Goal: Task Accomplishment & Management: Use online tool/utility

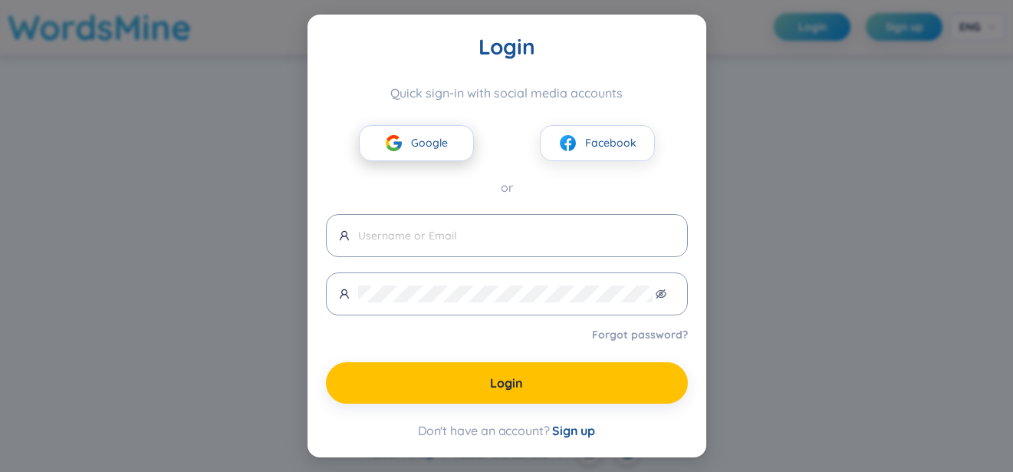
click at [417, 136] on span "Google" at bounding box center [429, 142] width 37 height 17
click at [425, 140] on span "Google" at bounding box center [429, 142] width 37 height 17
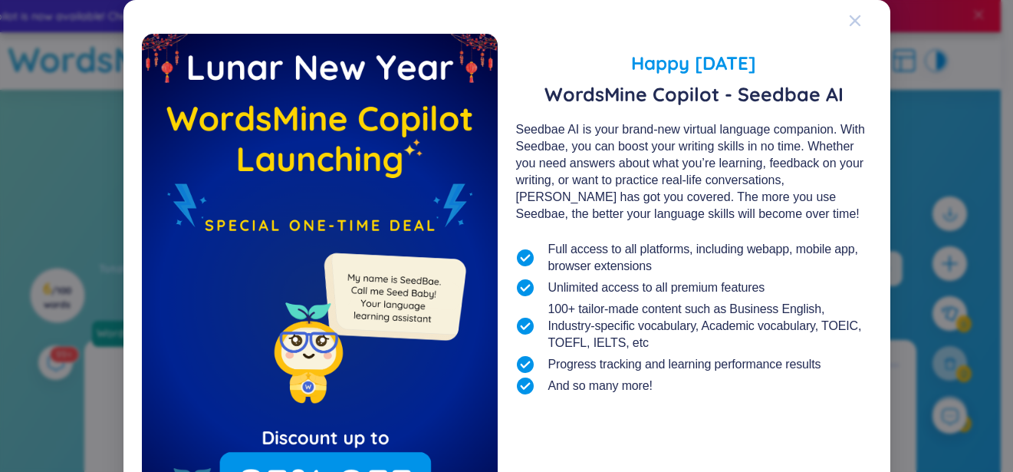
click at [854, 23] on icon "Close" at bounding box center [855, 21] width 12 height 12
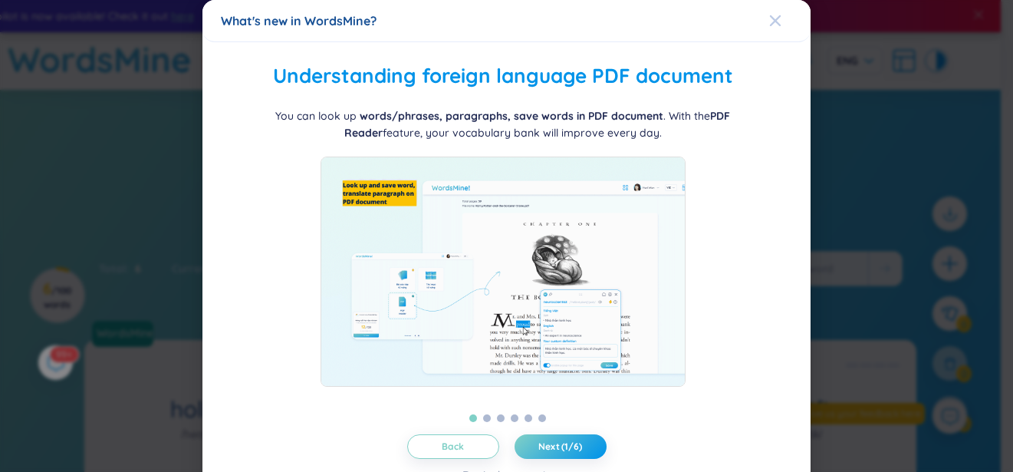
click at [773, 21] on span "Close" at bounding box center [789, 20] width 41 height 41
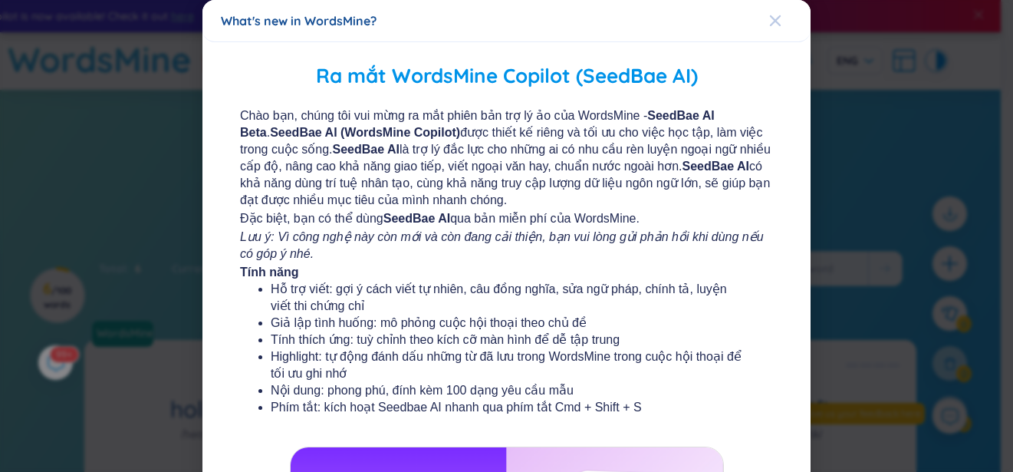
click at [769, 15] on icon "Close" at bounding box center [775, 21] width 12 height 12
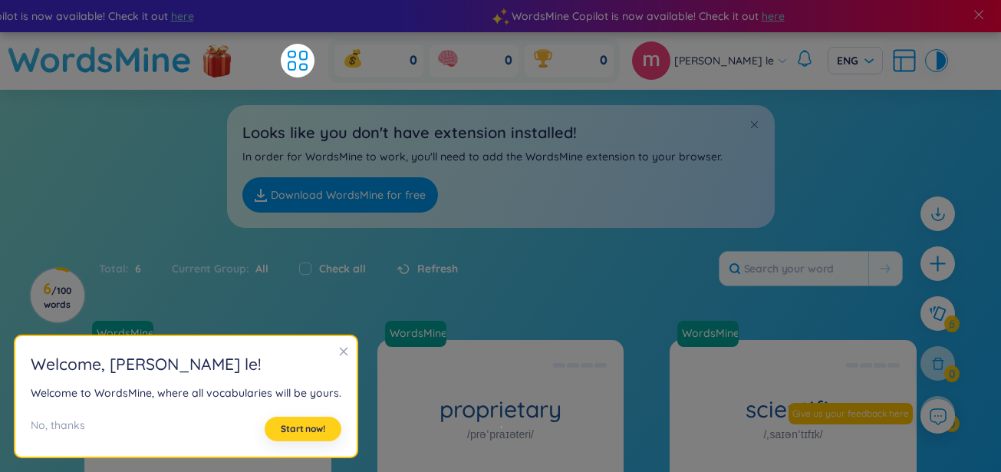
click at [297, 428] on span "Start now!" at bounding box center [303, 429] width 44 height 12
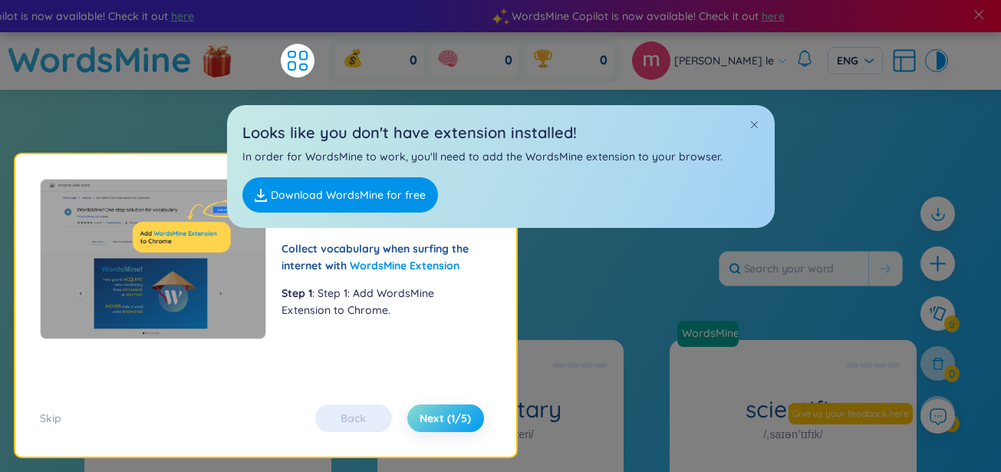
click at [459, 415] on span "Next (1/5)" at bounding box center [445, 417] width 51 height 15
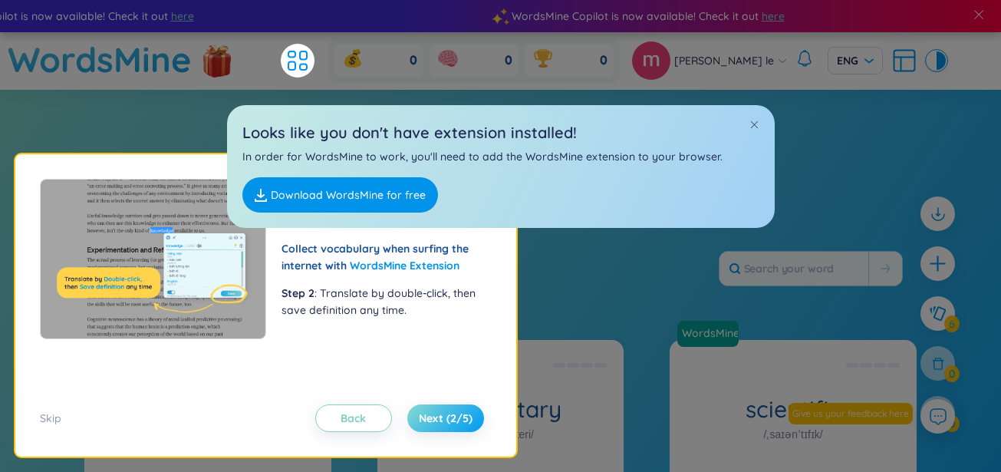
click at [459, 415] on span "Next (2/5)" at bounding box center [446, 417] width 54 height 15
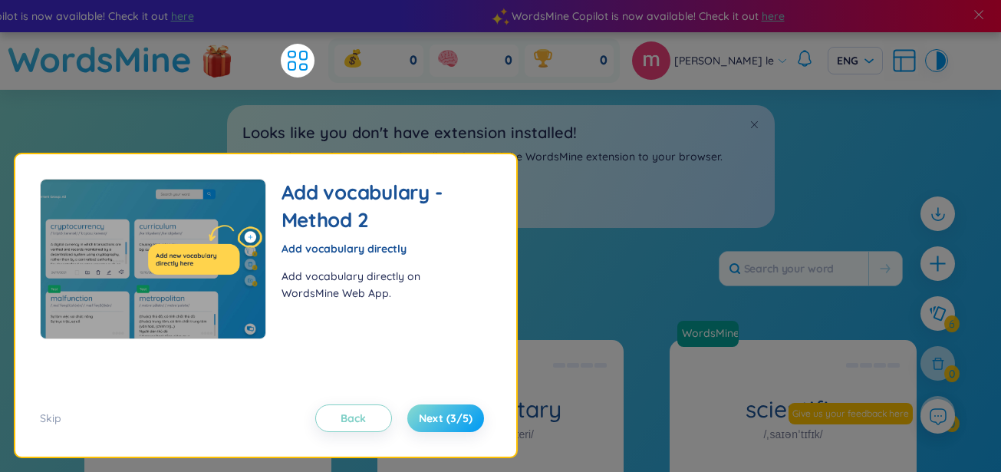
click at [459, 415] on span "Next (3/5)" at bounding box center [446, 417] width 54 height 15
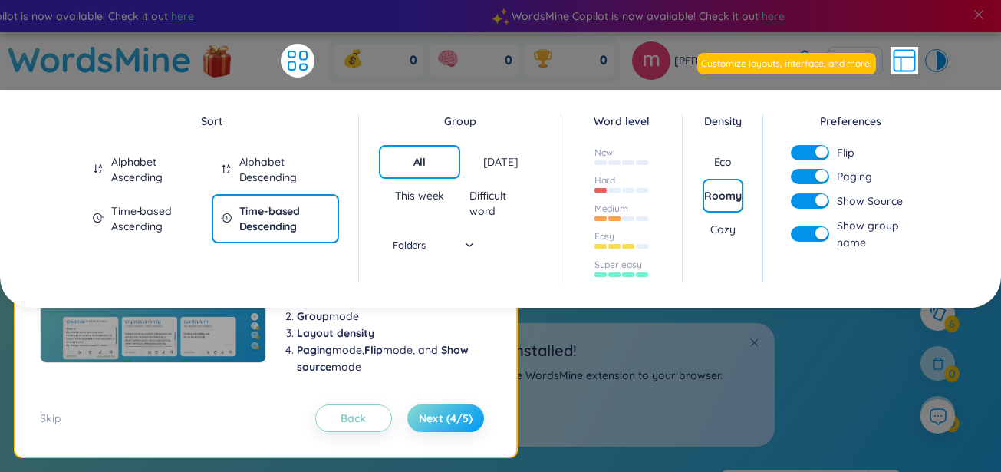
click at [459, 412] on span "Next (4/5)" at bounding box center [446, 417] width 54 height 15
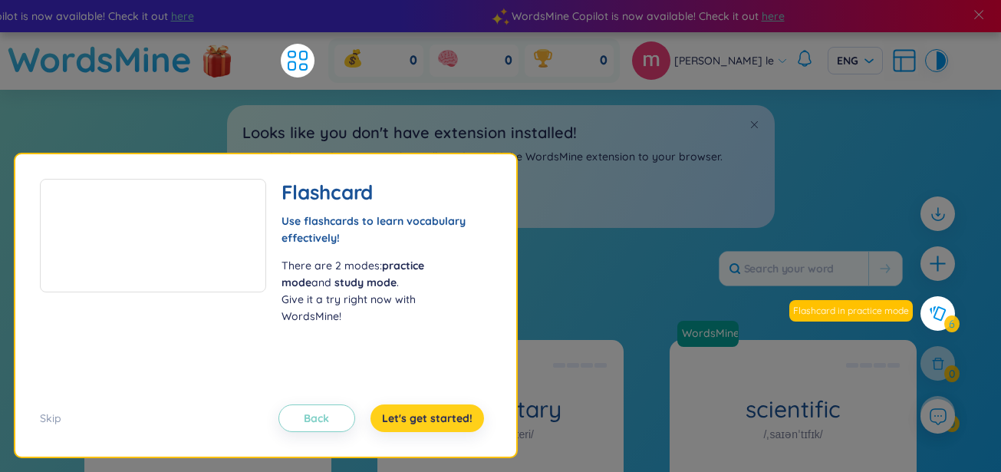
click at [439, 411] on span "Let's get started!" at bounding box center [427, 417] width 91 height 15
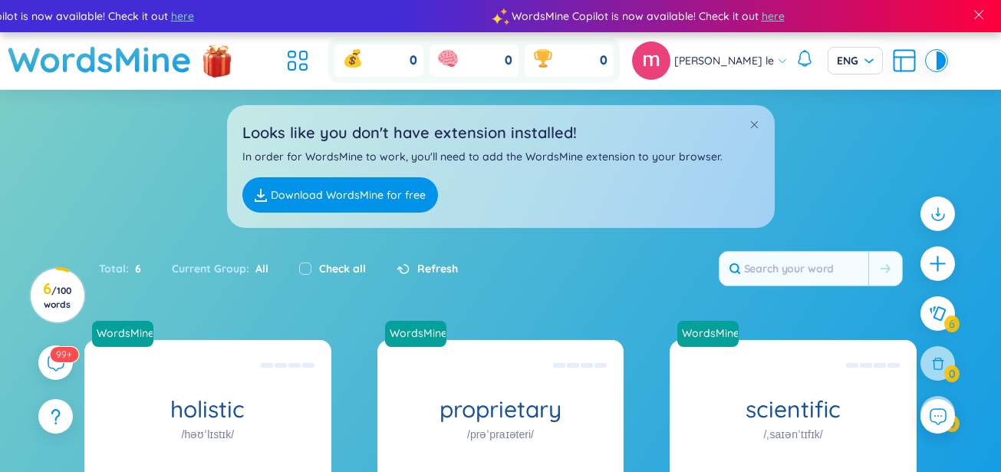
click at [409, 206] on link "Download WordsMine for free" at bounding box center [340, 194] width 196 height 35
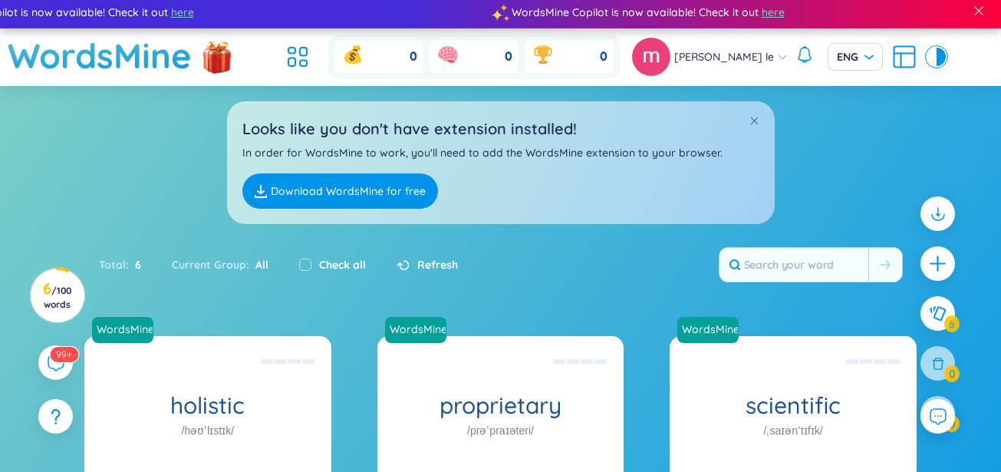
scroll to position [8, 0]
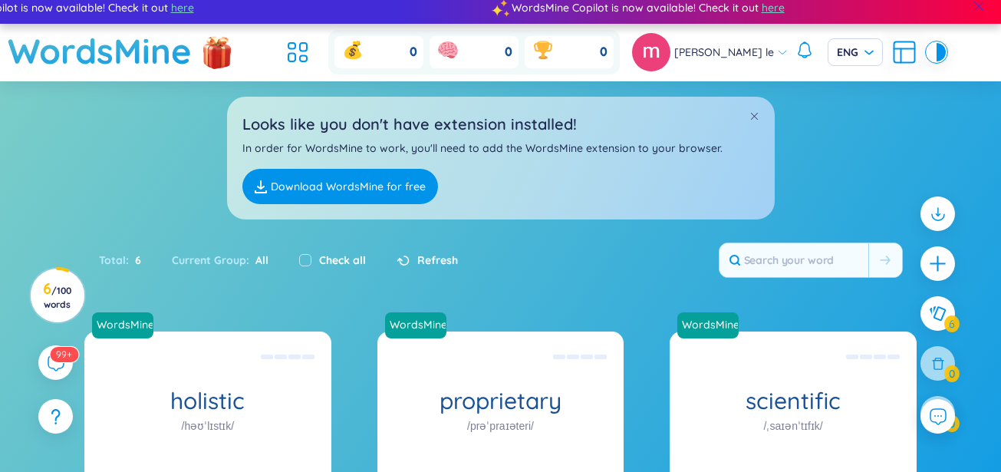
click at [956, 18] on div at bounding box center [978, 7] width 44 height 37
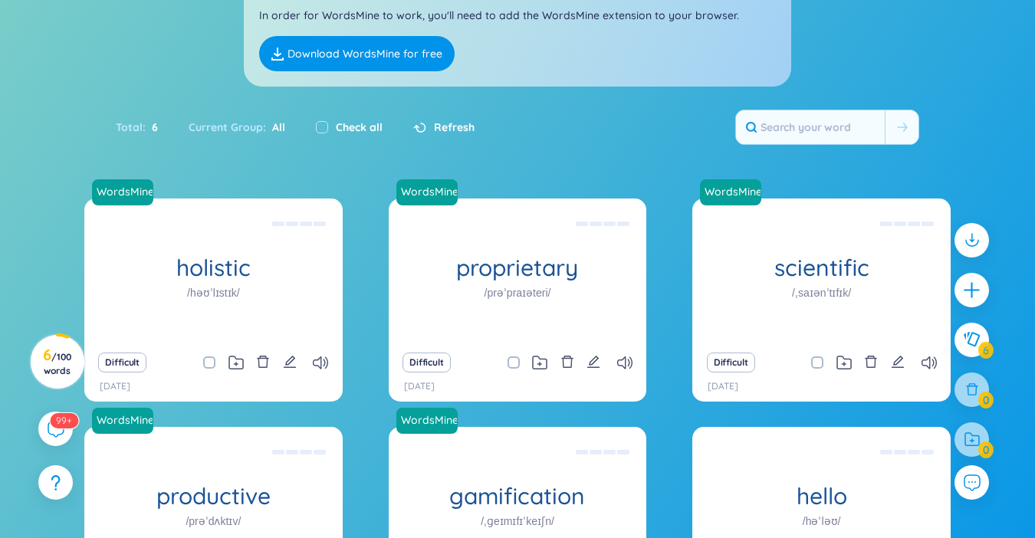
scroll to position [121, 0]
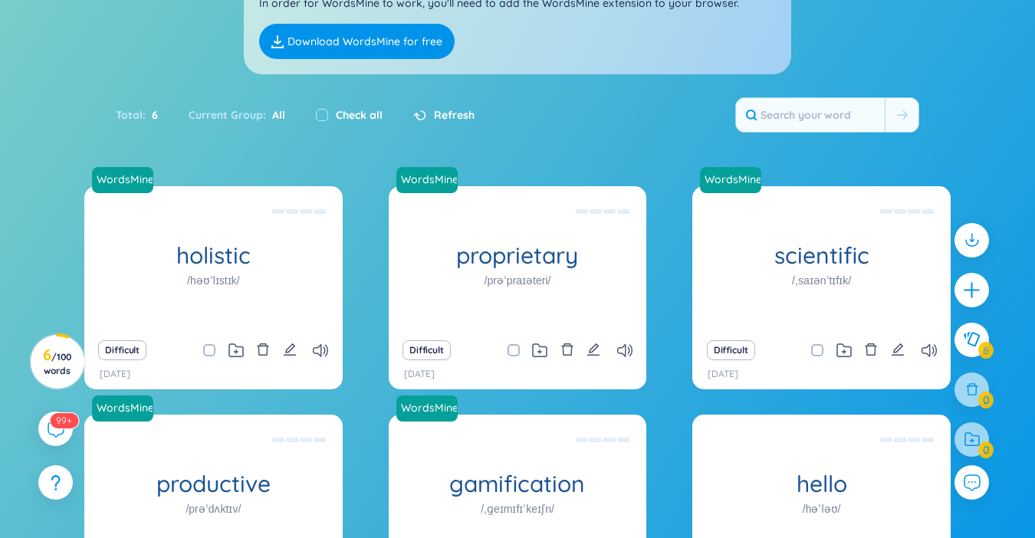
click at [428, 111] on div "Refresh" at bounding box center [443, 115] width 61 height 17
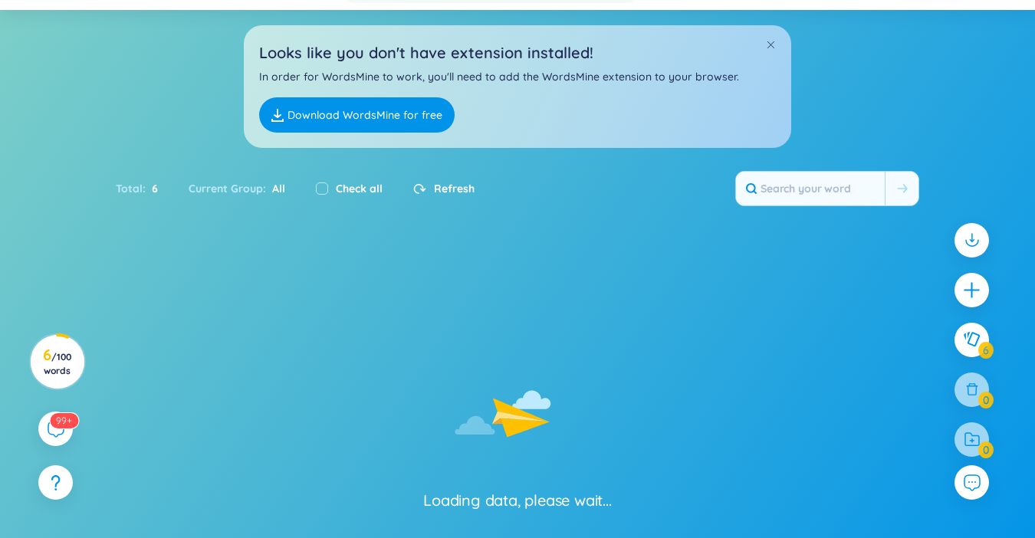
scroll to position [0, 0]
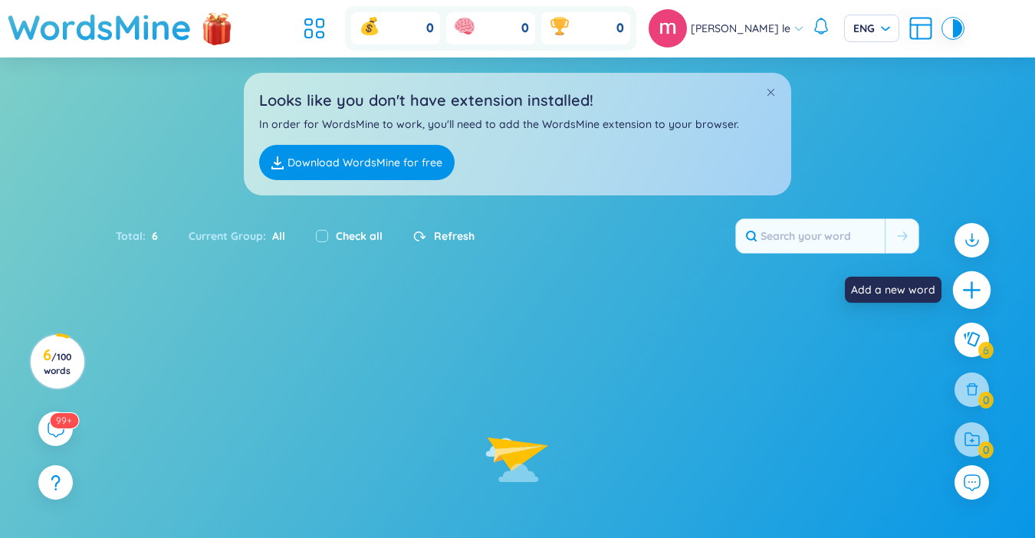
click at [974, 288] on icon "plus" at bounding box center [972, 290] width 21 height 21
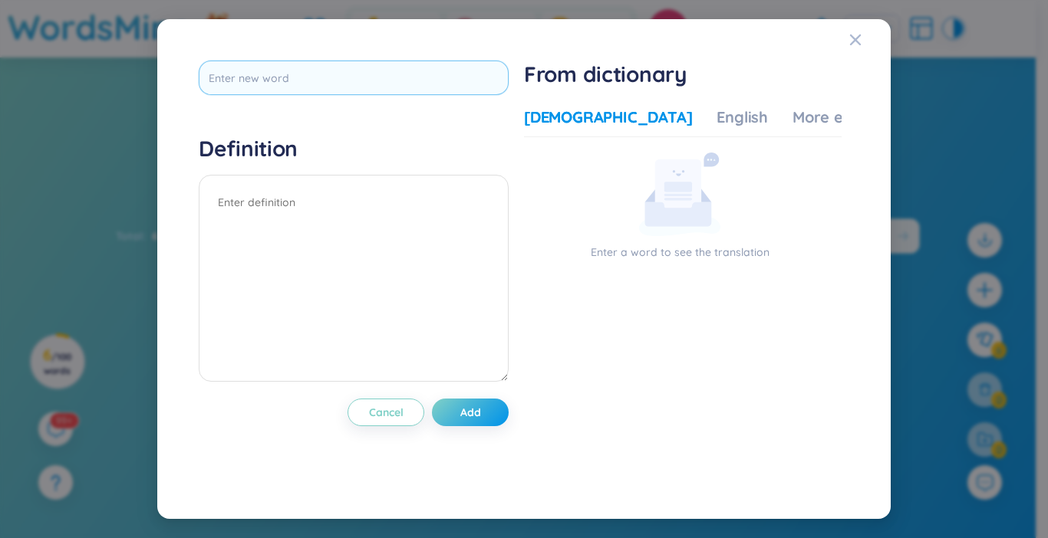
click at [371, 83] on input "text" at bounding box center [354, 78] width 310 height 35
type input "account"
click at [307, 196] on div "Definition" at bounding box center [354, 261] width 310 height 252
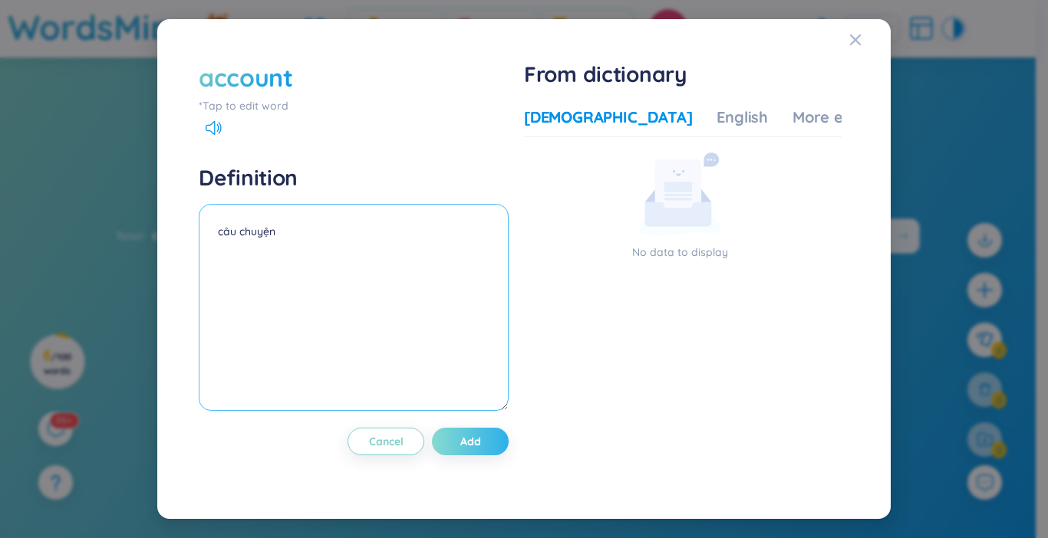
type textarea "câu chuyện"
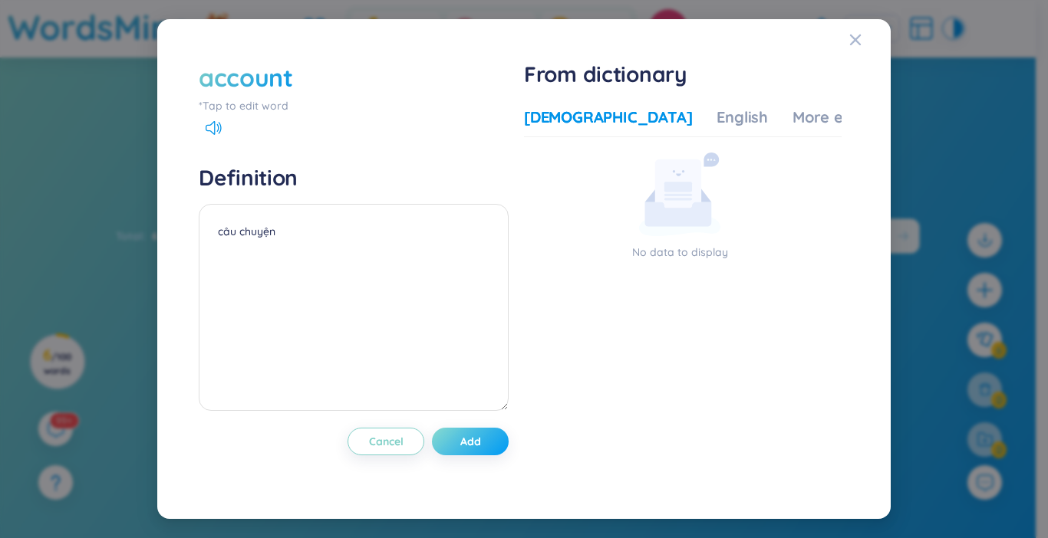
click at [493, 436] on button "Add" at bounding box center [470, 442] width 77 height 28
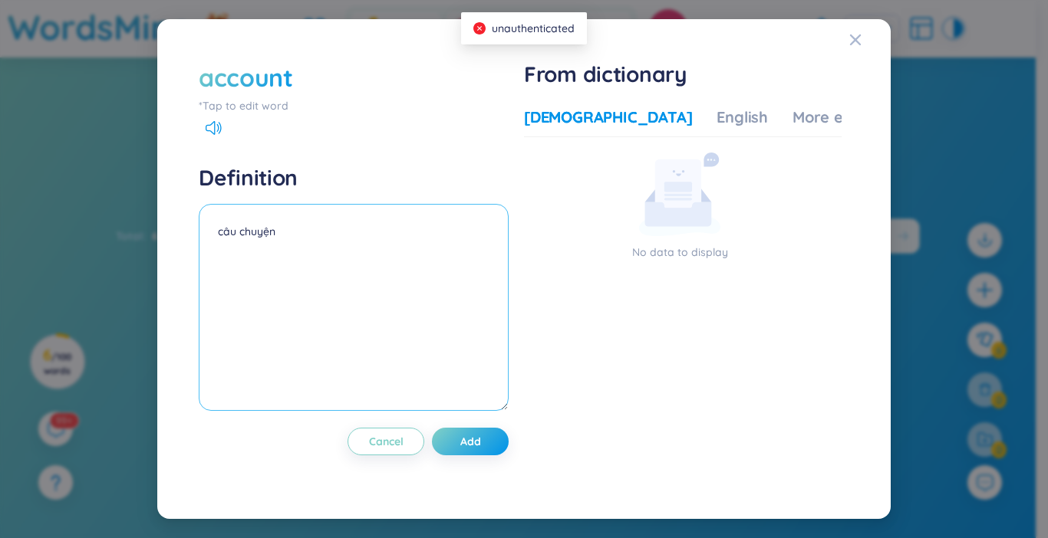
click at [360, 245] on textarea "câu chuyện" at bounding box center [354, 307] width 310 height 207
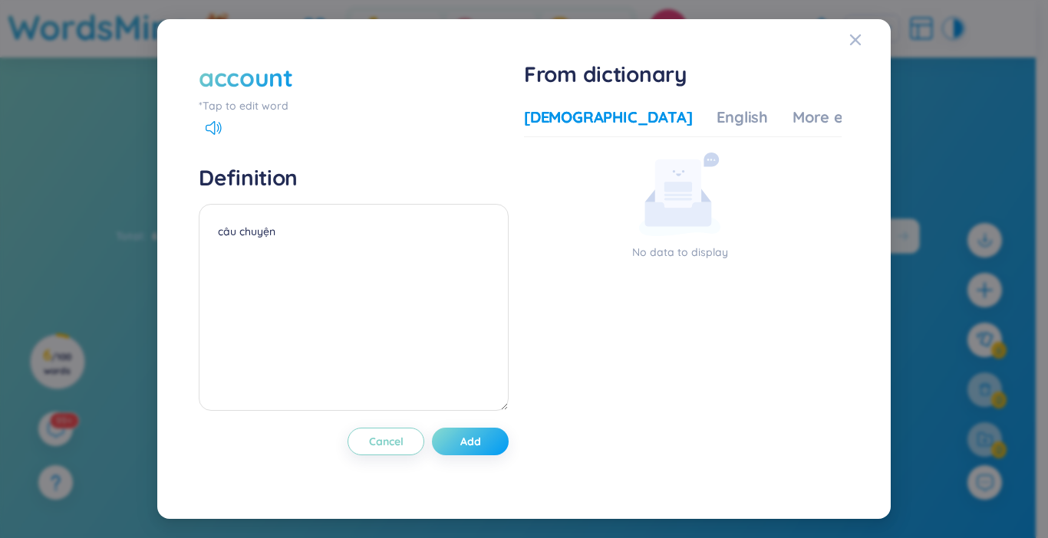
click at [476, 436] on span "Add" at bounding box center [470, 441] width 21 height 15
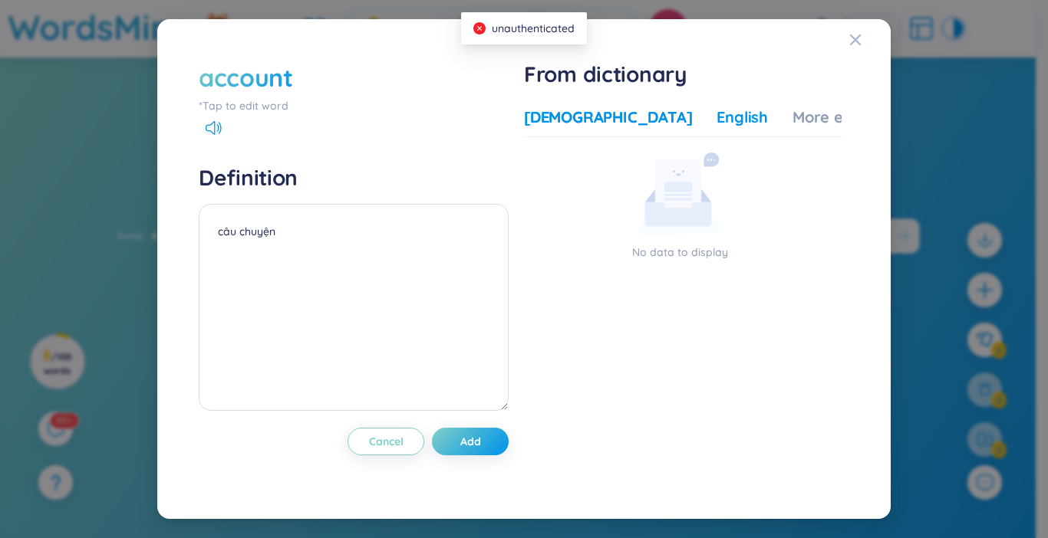
click at [716, 126] on div "English" at bounding box center [741, 117] width 51 height 21
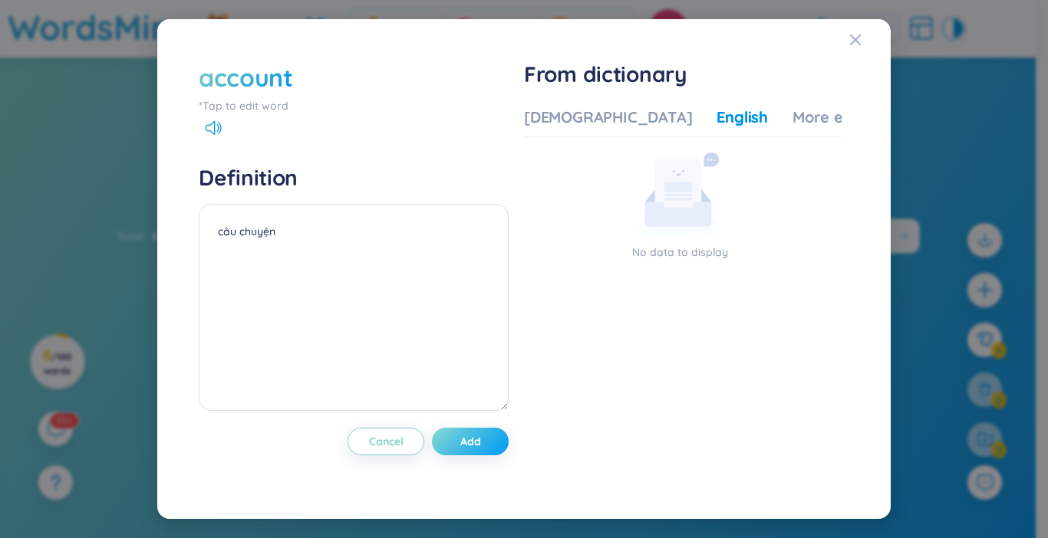
click at [481, 443] on span "Add" at bounding box center [470, 441] width 21 height 15
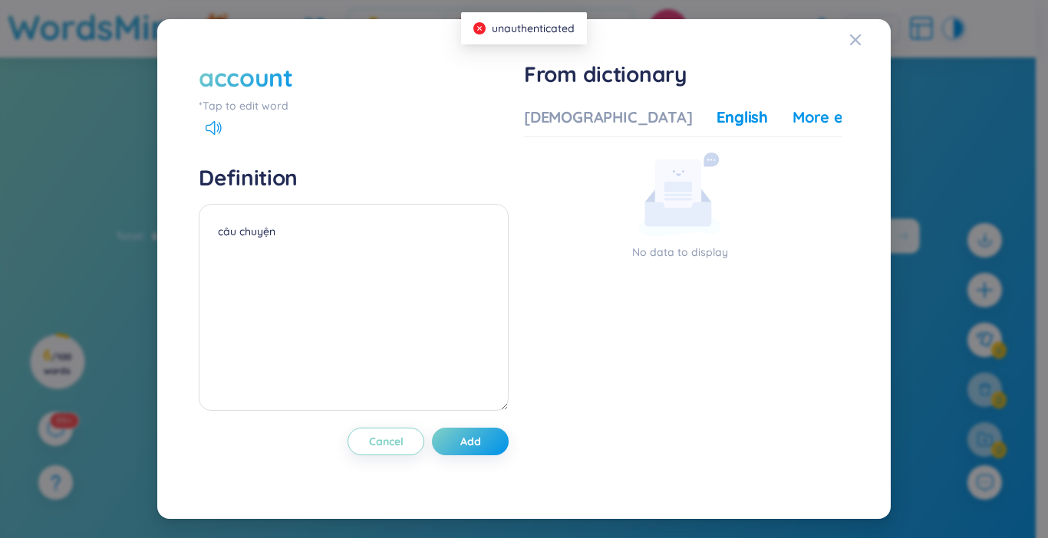
click at [788, 106] on div "Vietnamese English More examples No data to display No data to display" at bounding box center [683, 288] width 318 height 377
click at [864, 36] on span "Close" at bounding box center [869, 39] width 41 height 41
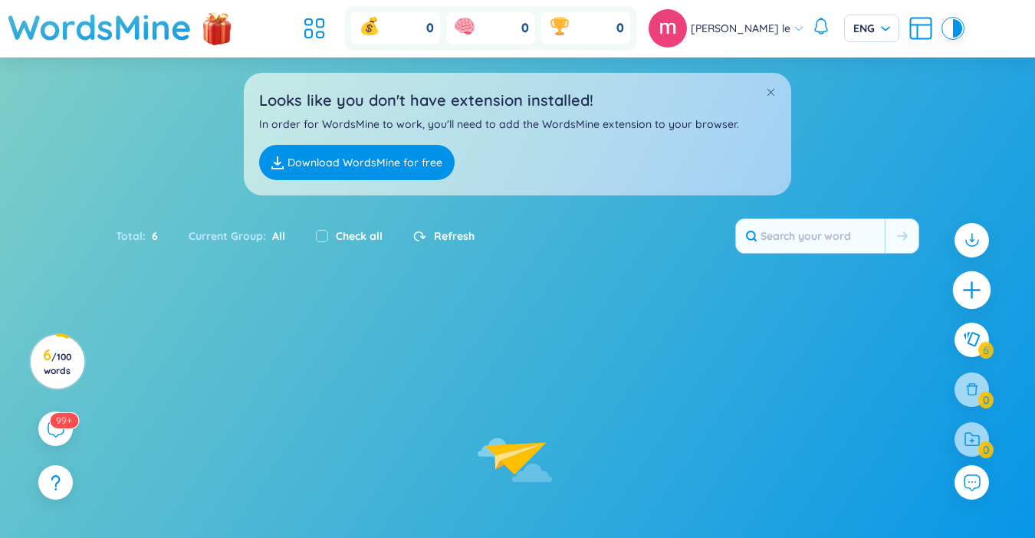
click at [974, 292] on icon "plus" at bounding box center [972, 290] width 21 height 21
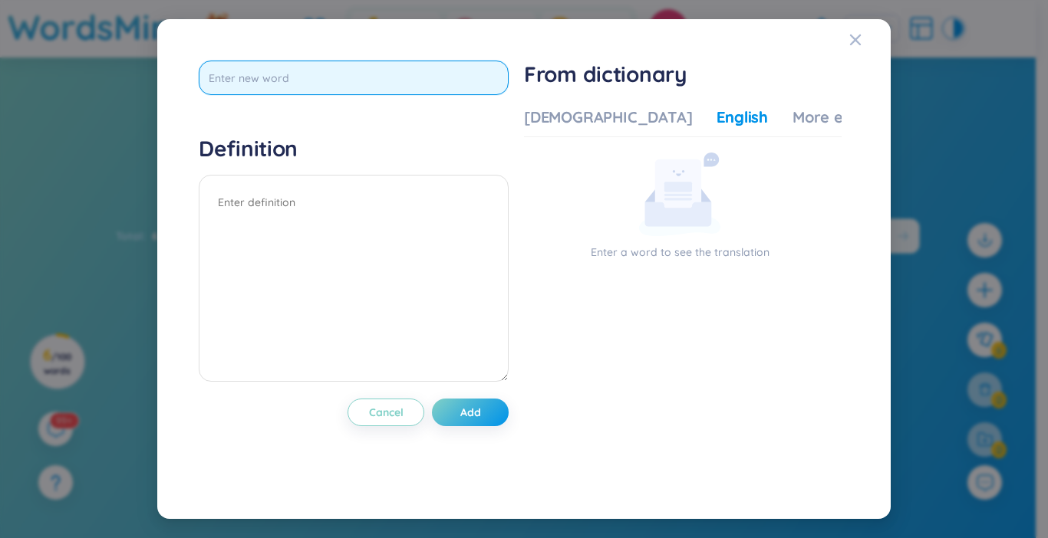
click at [377, 70] on input "text" at bounding box center [354, 78] width 310 height 35
type input "account"
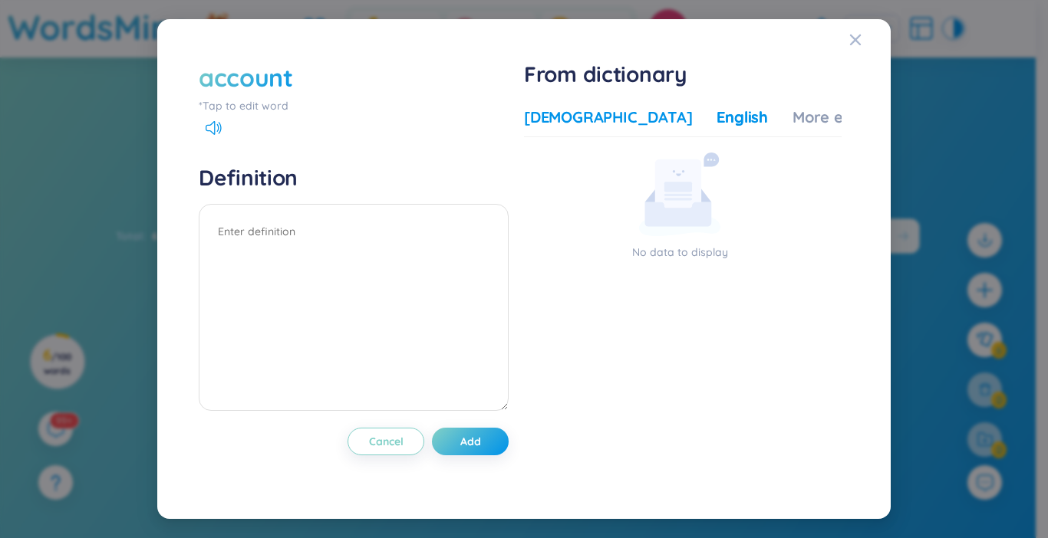
click at [552, 123] on div "[DEMOGRAPHIC_DATA]" at bounding box center [608, 117] width 168 height 21
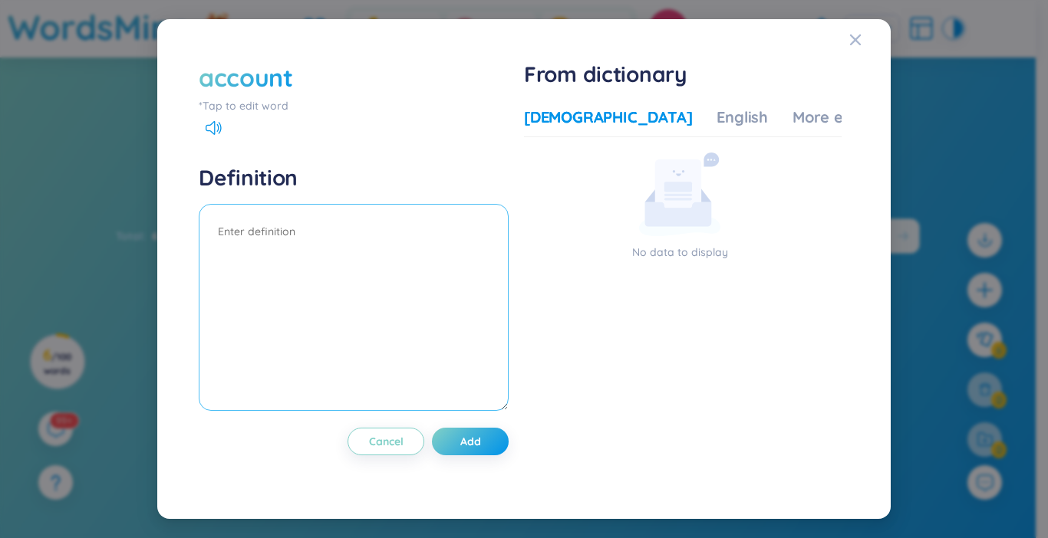
click at [374, 257] on textarea at bounding box center [354, 307] width 310 height 207
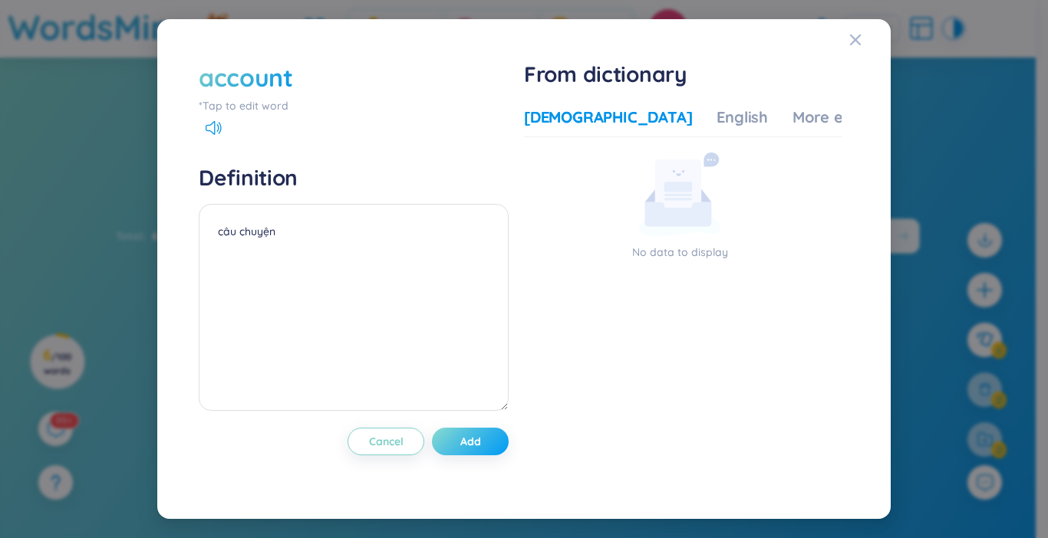
click at [492, 442] on button "Add" at bounding box center [470, 442] width 77 height 28
drag, startPoint x: 672, startPoint y: 87, endPoint x: 670, endPoint y: 98, distance: 11.6
click at [672, 88] on h1 "From dictionary" at bounding box center [683, 75] width 318 height 28
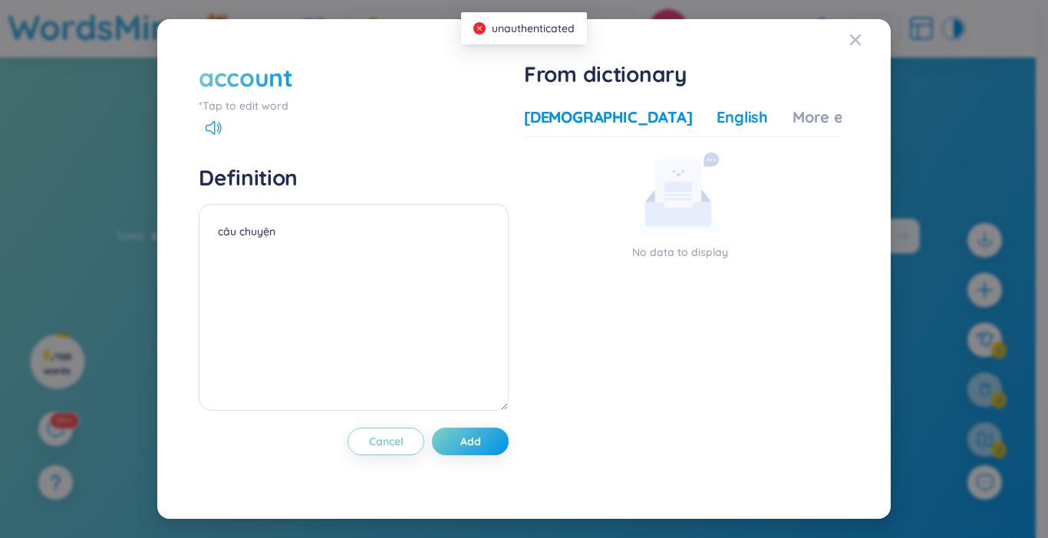
click at [716, 108] on div "English" at bounding box center [741, 117] width 51 height 21
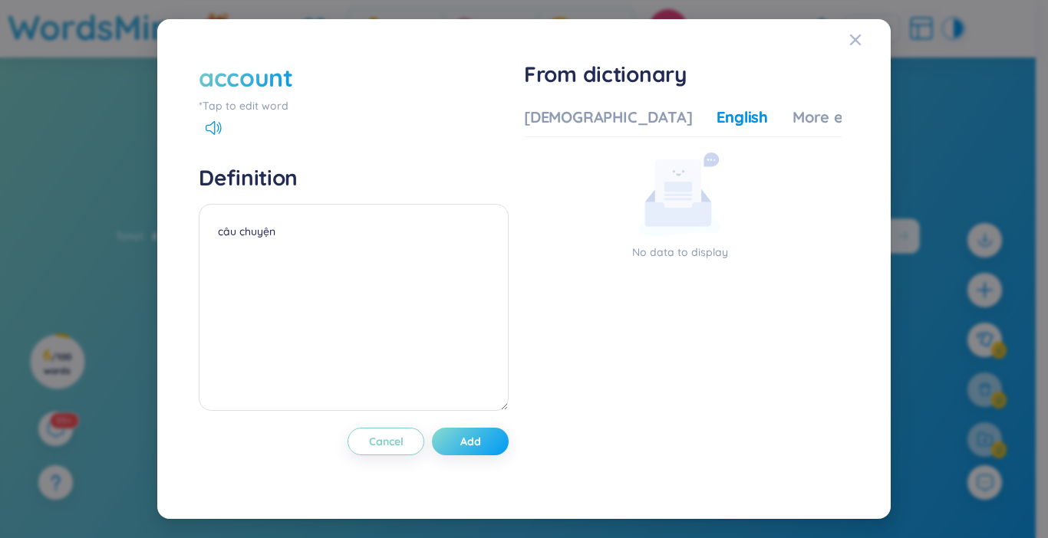
click at [489, 446] on button "Add" at bounding box center [470, 442] width 77 height 28
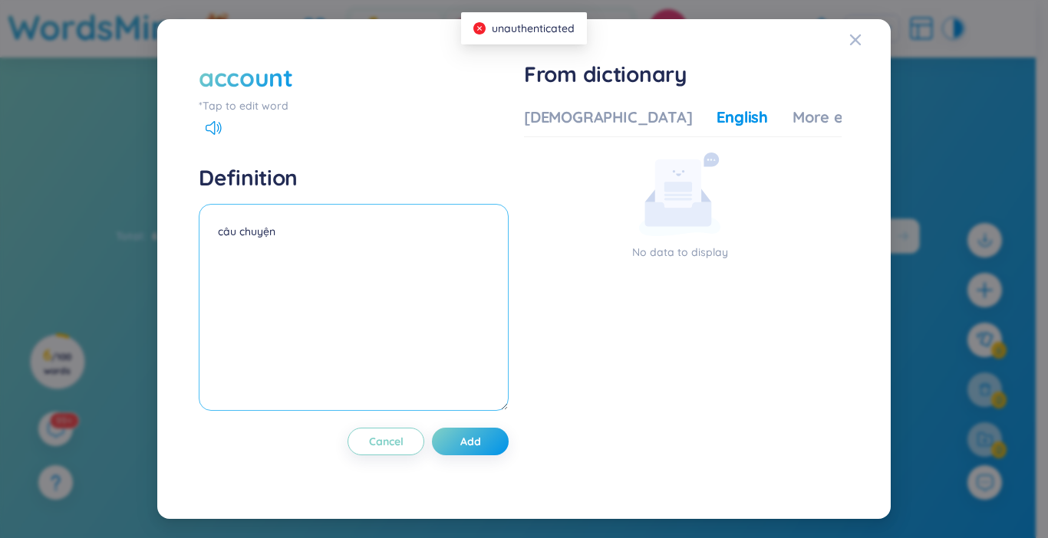
click at [400, 246] on textarea "câu chuyện" at bounding box center [354, 307] width 310 height 207
type textarea "c"
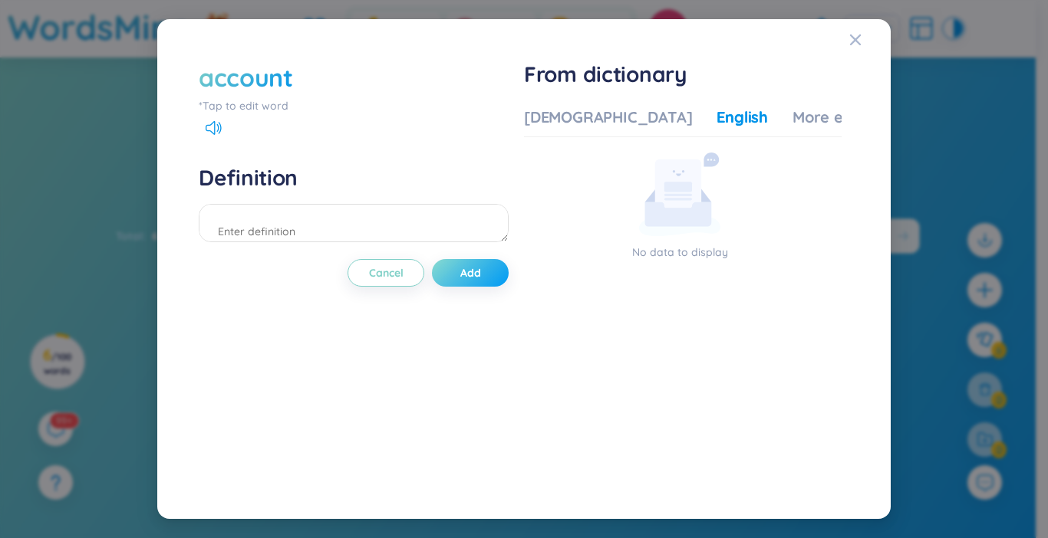
click at [462, 273] on button "Add" at bounding box center [470, 273] width 77 height 28
click at [851, 46] on icon "Close" at bounding box center [855, 40] width 12 height 12
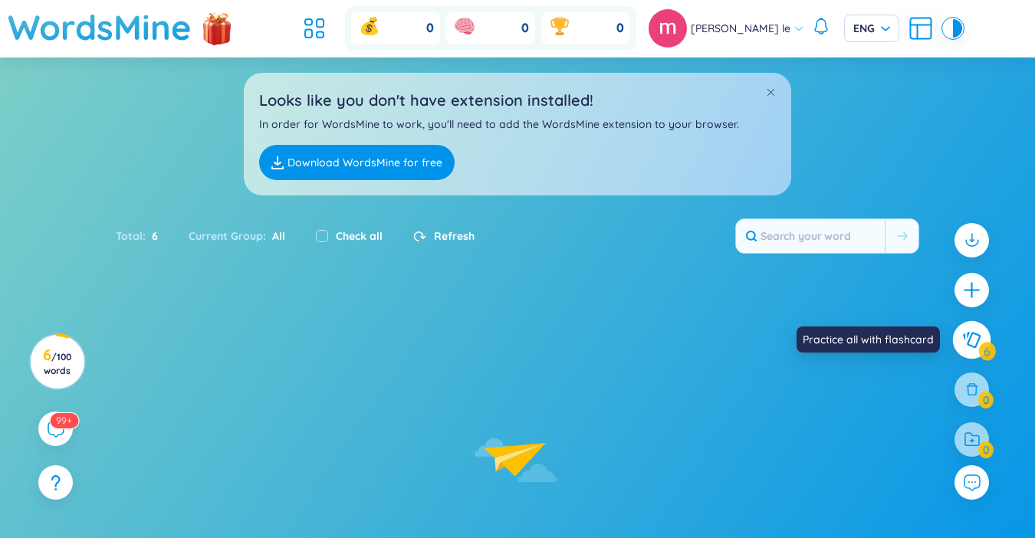
click at [978, 345] on icon at bounding box center [972, 339] width 18 height 17
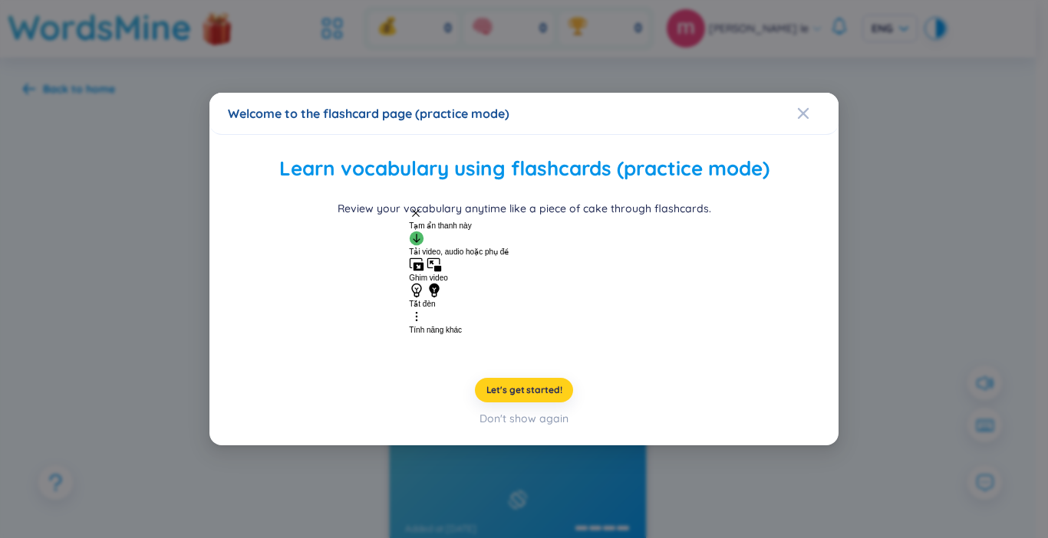
click at [541, 384] on span "Let's get started!" at bounding box center [524, 390] width 76 height 12
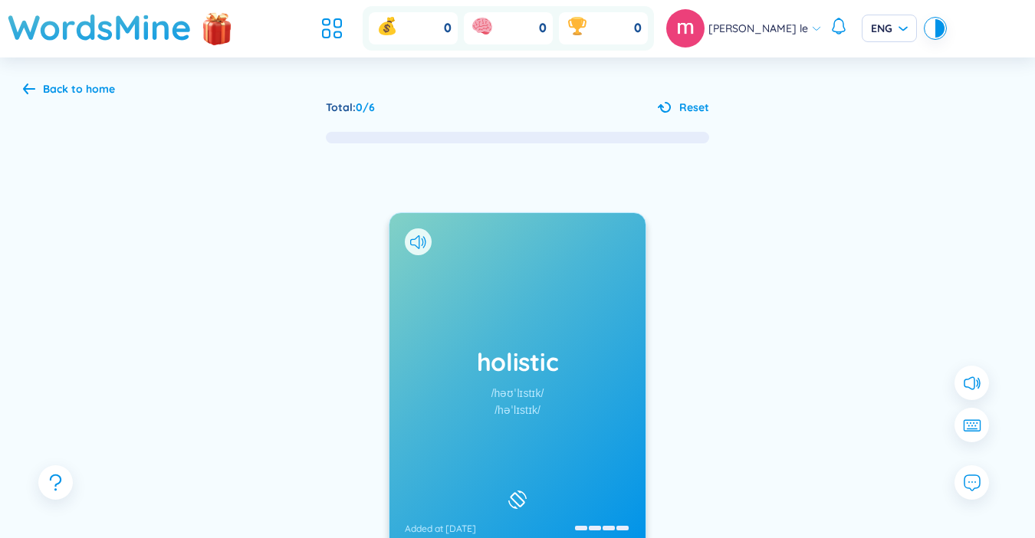
click at [604, 344] on div "holistic /həʊˈlɪstɪk/ /həˈlɪstɪk/ Added at [DATE]" at bounding box center [518, 381] width 256 height 337
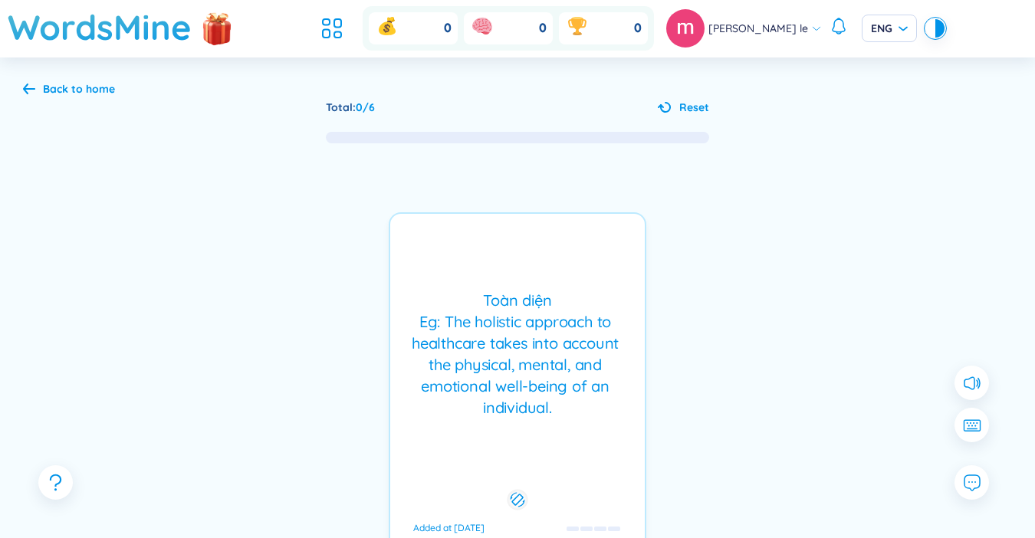
click at [604, 344] on div "Toàn diện Eg: The holistic approach to healthcare takes into account the physic…" at bounding box center [517, 354] width 239 height 129
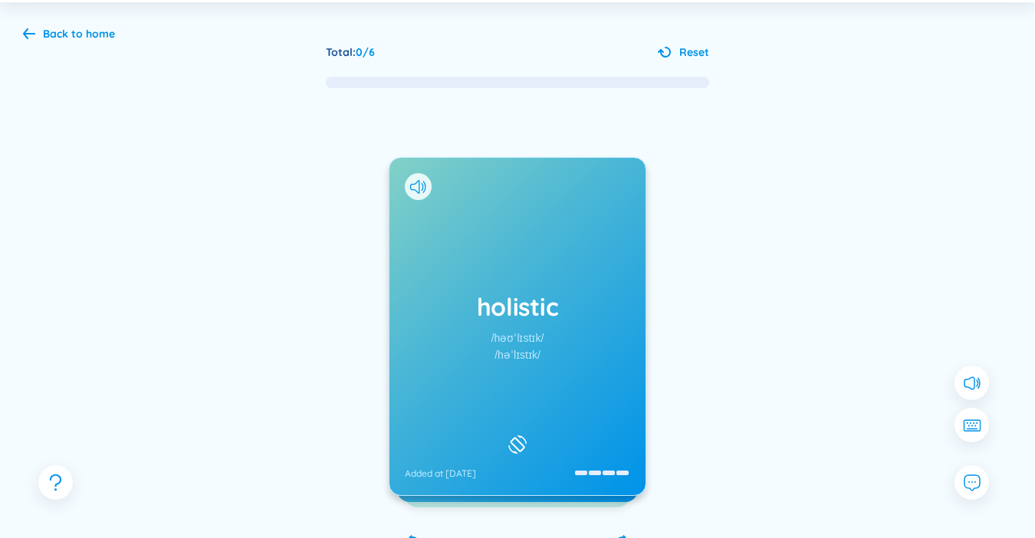
scroll to position [15, 0]
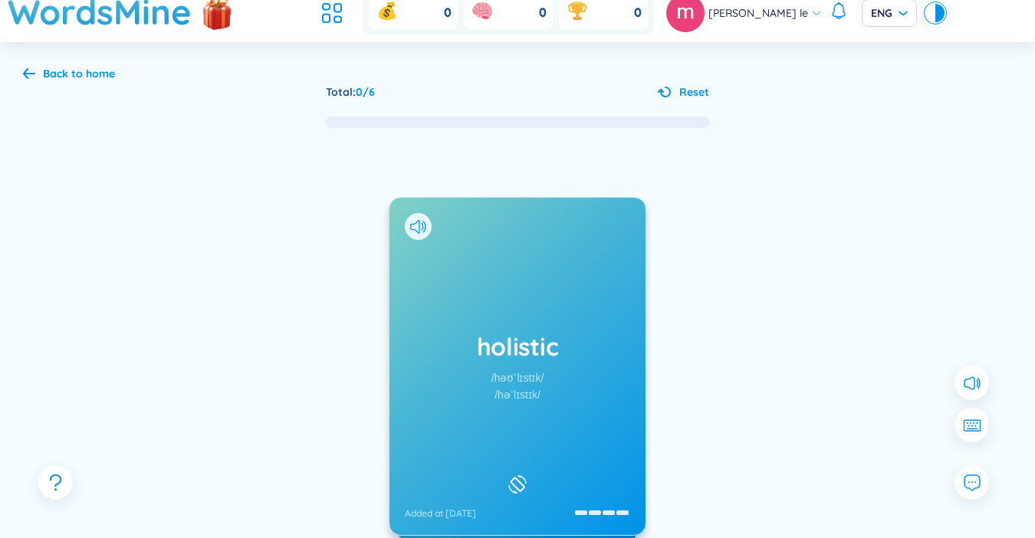
click at [61, 82] on div "Back to home Total : 0 / 6 Reset holistic /həʊˈlɪstɪk/ /həˈlɪstɪk/ Added at [DA…" at bounding box center [517, 349] width 1035 height 615
click at [35, 74] on div "Back to home" at bounding box center [69, 73] width 92 height 17
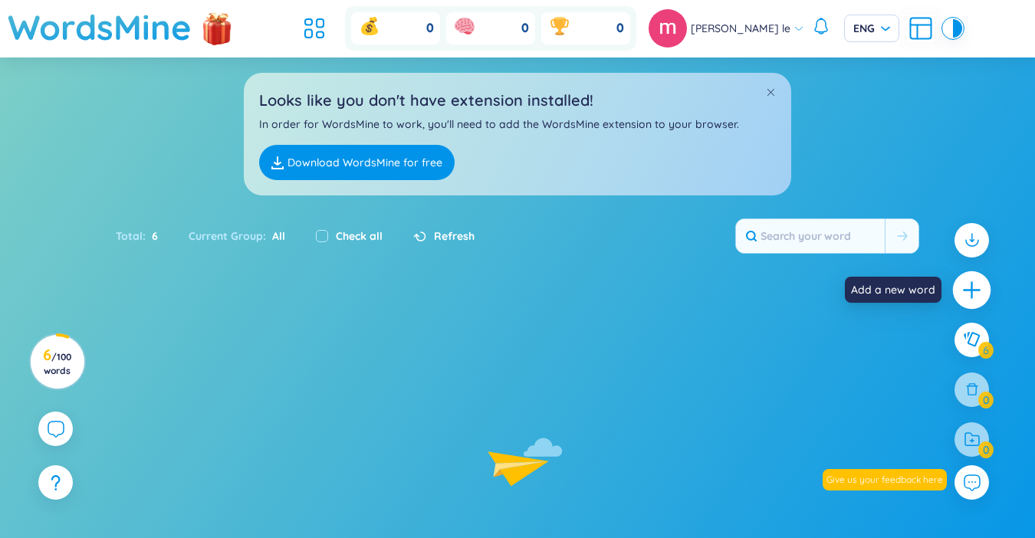
click at [984, 293] on div at bounding box center [972, 291] width 38 height 38
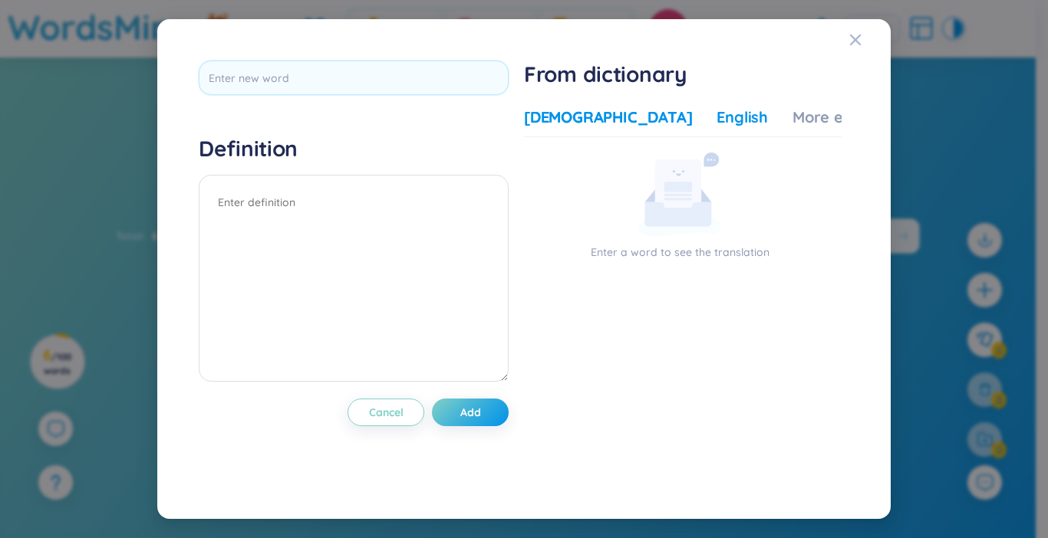
click at [716, 118] on div "English" at bounding box center [741, 117] width 51 height 21
click at [594, 115] on div "[DEMOGRAPHIC_DATA]" at bounding box center [608, 117] width 168 height 21
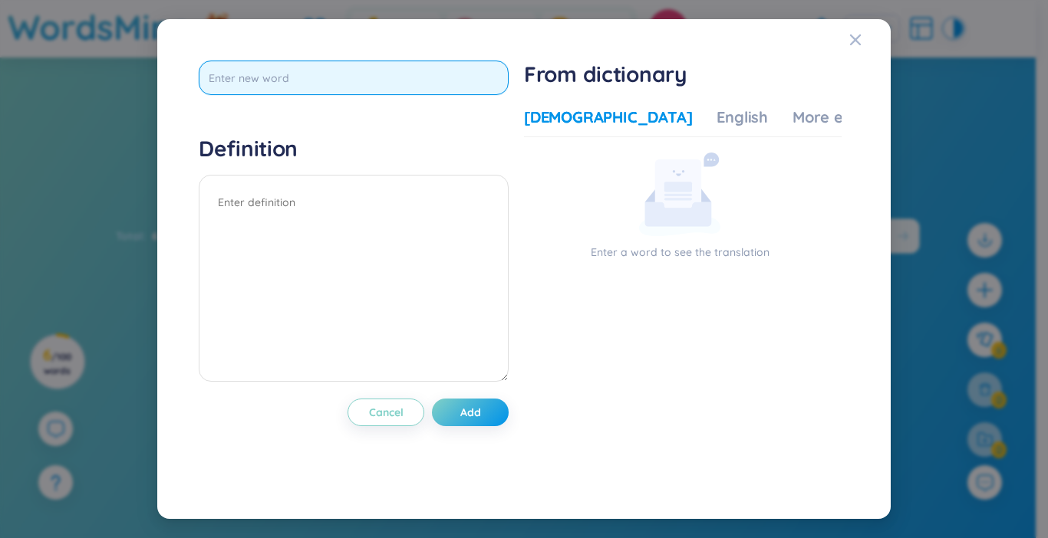
click at [472, 94] on input "text" at bounding box center [354, 78] width 310 height 35
click at [440, 73] on input "text" at bounding box center [354, 78] width 310 height 35
type input "admire"
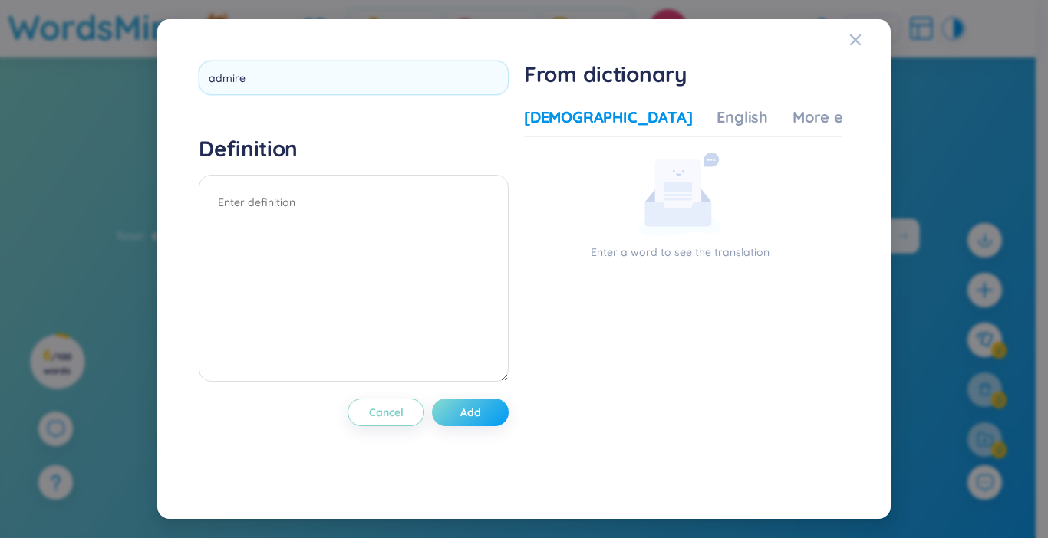
click at [502, 423] on div "admire Definition Cancel Add" at bounding box center [354, 269] width 310 height 416
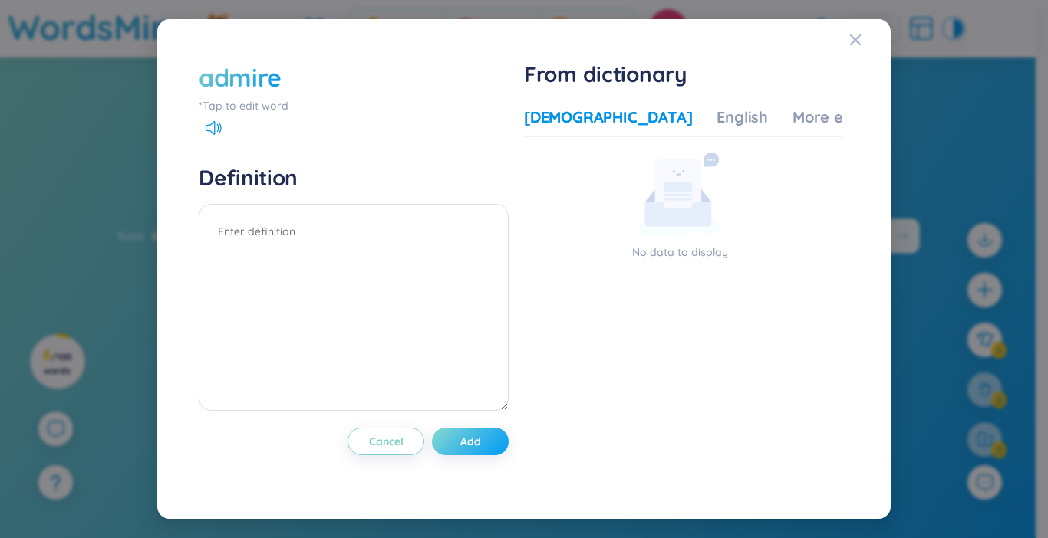
click at [497, 434] on button "Add" at bounding box center [470, 442] width 77 height 28
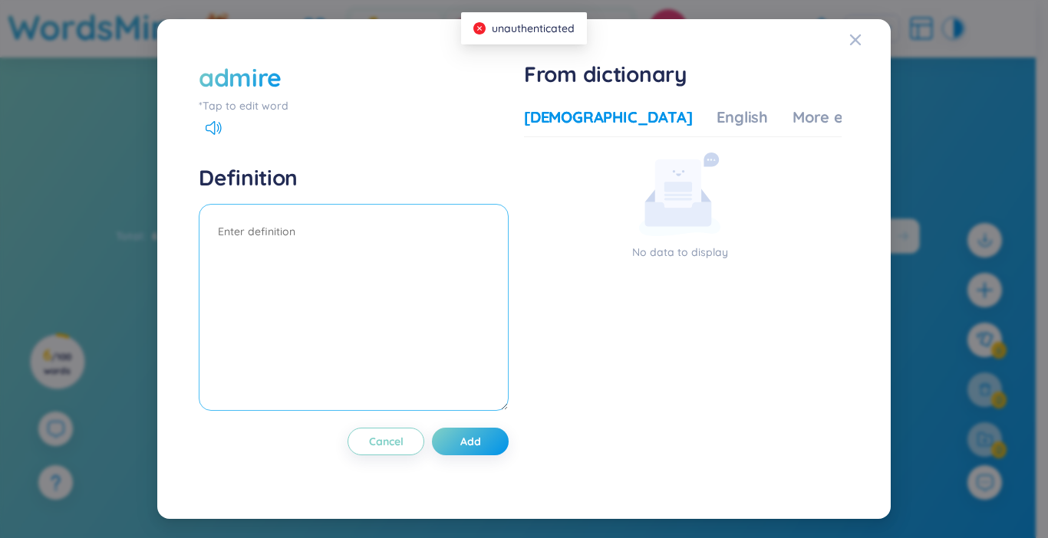
click at [473, 258] on textarea at bounding box center [354, 307] width 310 height 207
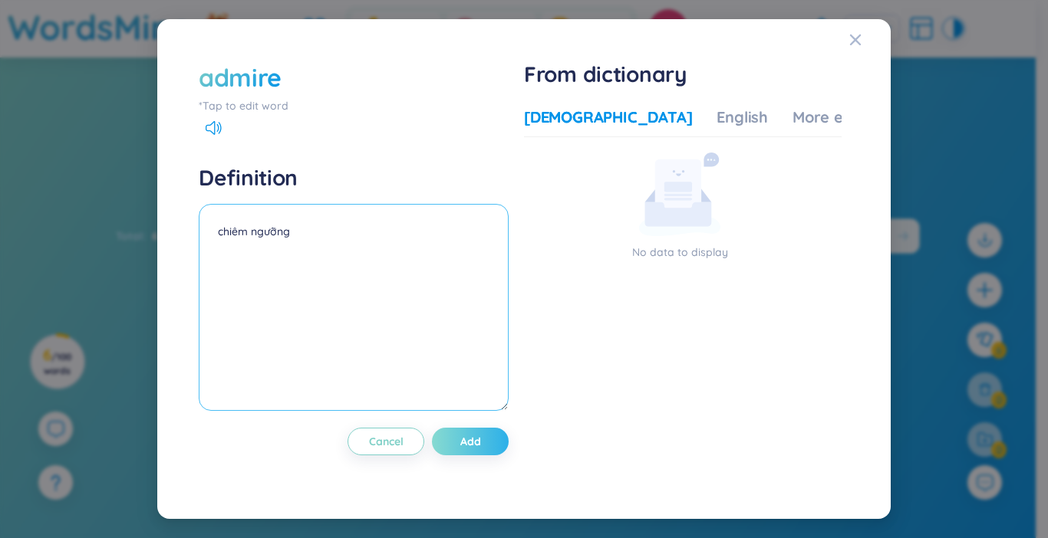
type textarea "chiêm ngưỡng"
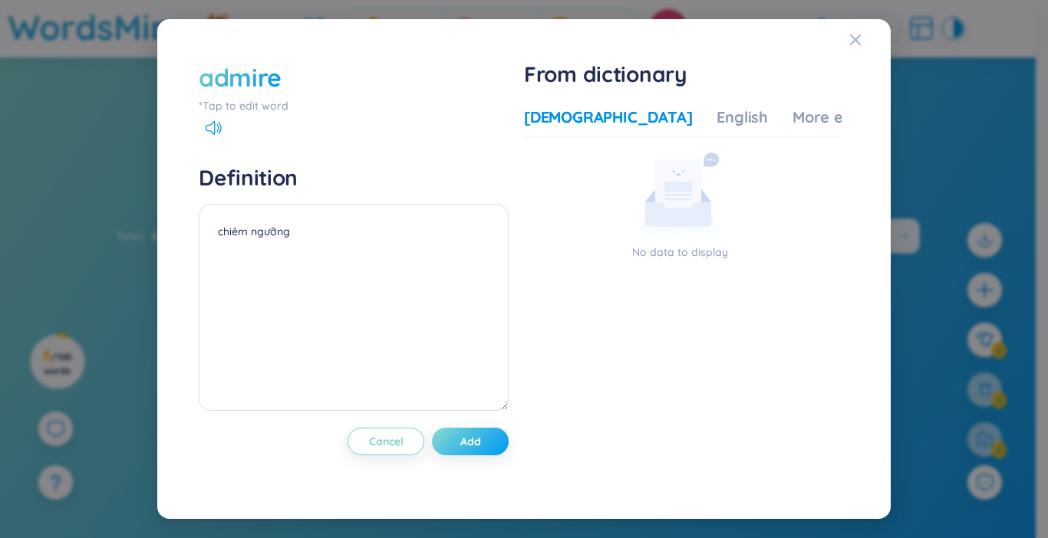
click at [490, 441] on button "Add" at bounding box center [470, 442] width 77 height 28
click at [499, 413] on div "chiêm ngưỡng" at bounding box center [354, 310] width 310 height 212
click at [496, 430] on button "Add" at bounding box center [470, 442] width 77 height 28
click at [855, 44] on icon "Close" at bounding box center [855, 40] width 12 height 12
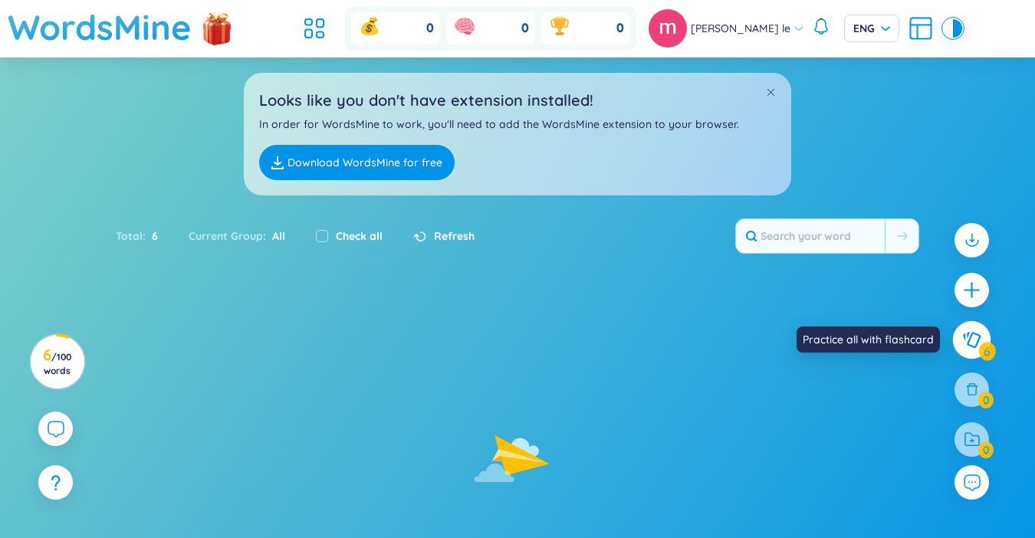
click at [966, 337] on icon at bounding box center [972, 339] width 18 height 17
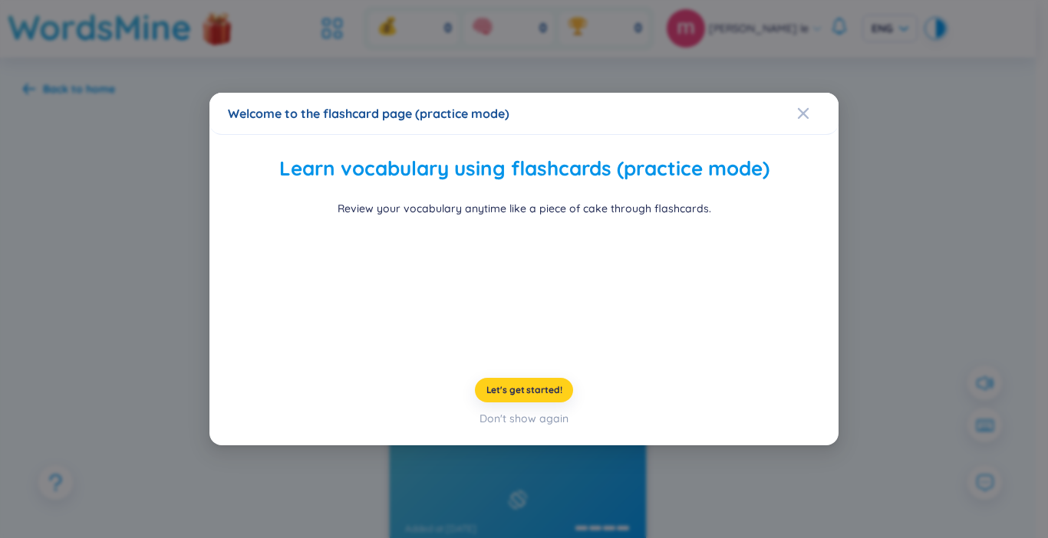
click at [534, 403] on button "Let's get started!" at bounding box center [524, 390] width 99 height 25
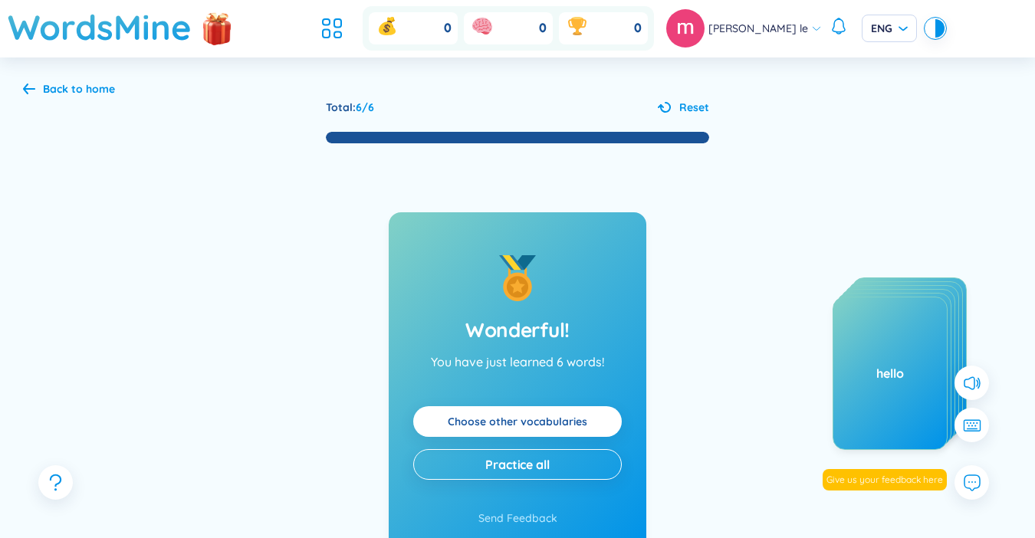
click at [564, 425] on link "Choose other vocabularies" at bounding box center [518, 421] width 140 height 17
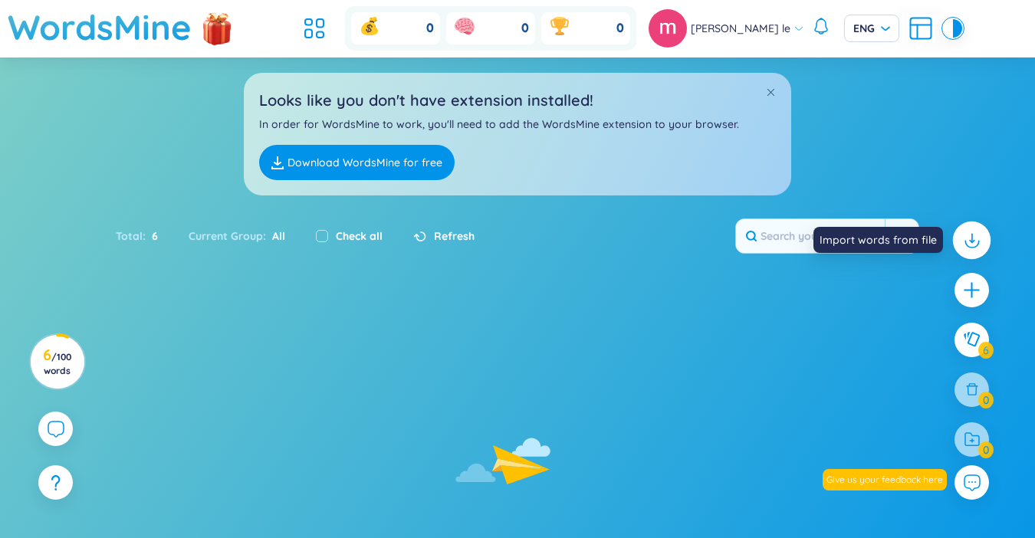
click at [967, 250] on icon at bounding box center [972, 240] width 20 height 20
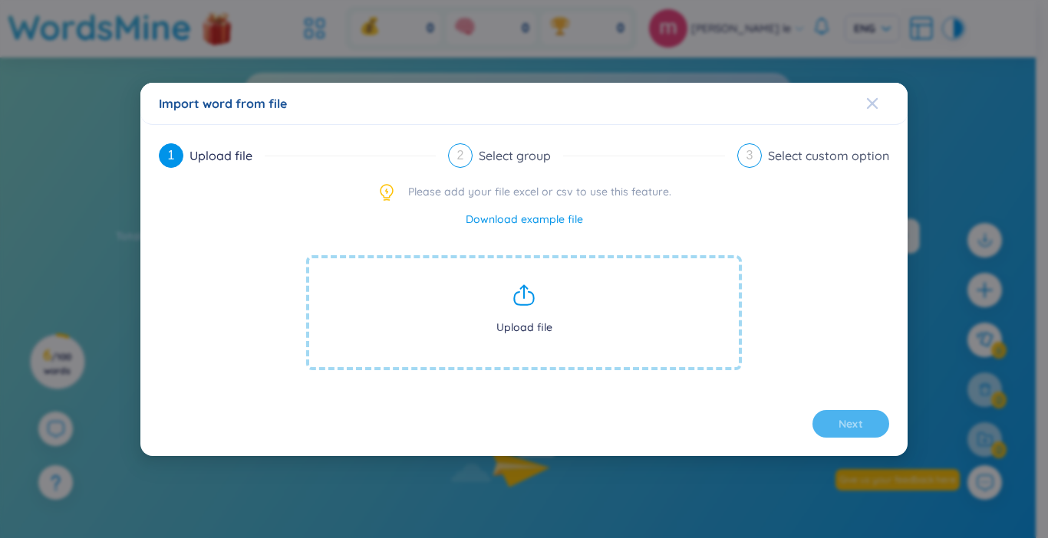
click at [869, 110] on div "Close" at bounding box center [872, 103] width 12 height 41
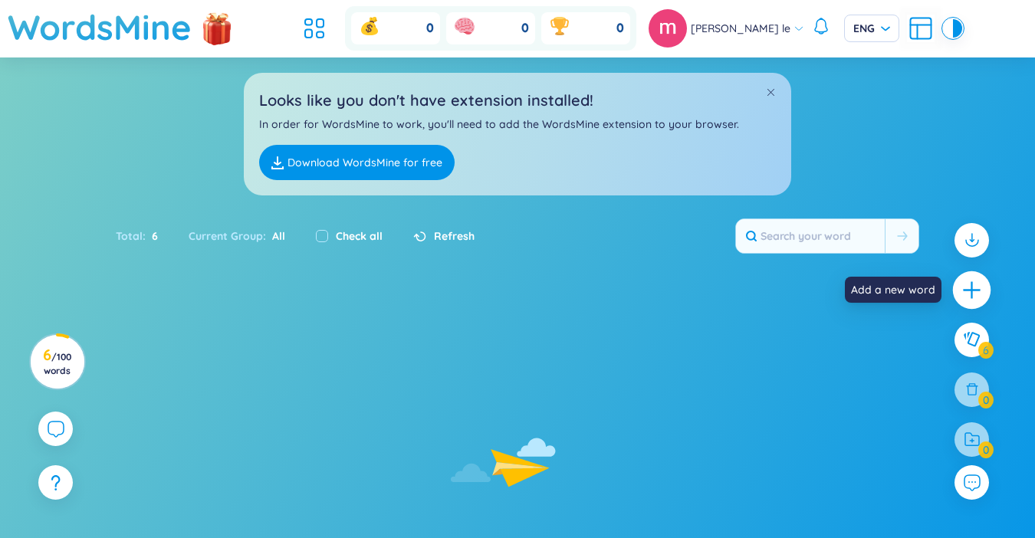
click at [973, 295] on icon "plus" at bounding box center [972, 290] width 21 height 21
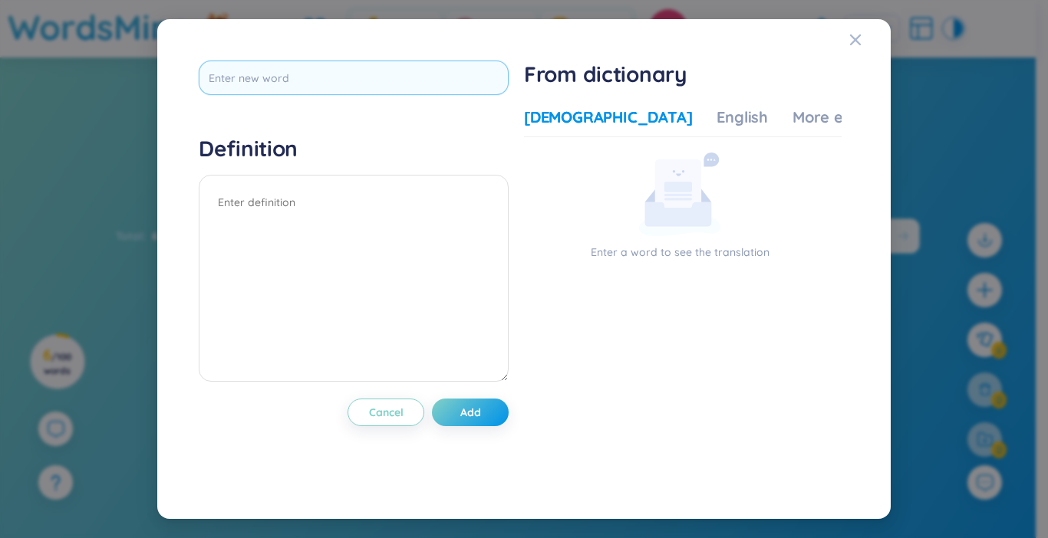
click at [430, 85] on input "text" at bounding box center [354, 78] width 310 height 35
click at [716, 114] on div "English" at bounding box center [741, 117] width 51 height 21
click at [615, 118] on div "Vietnamese English More examples" at bounding box center [714, 122] width 380 height 31
click at [596, 119] on div "[DEMOGRAPHIC_DATA]" at bounding box center [608, 117] width 168 height 21
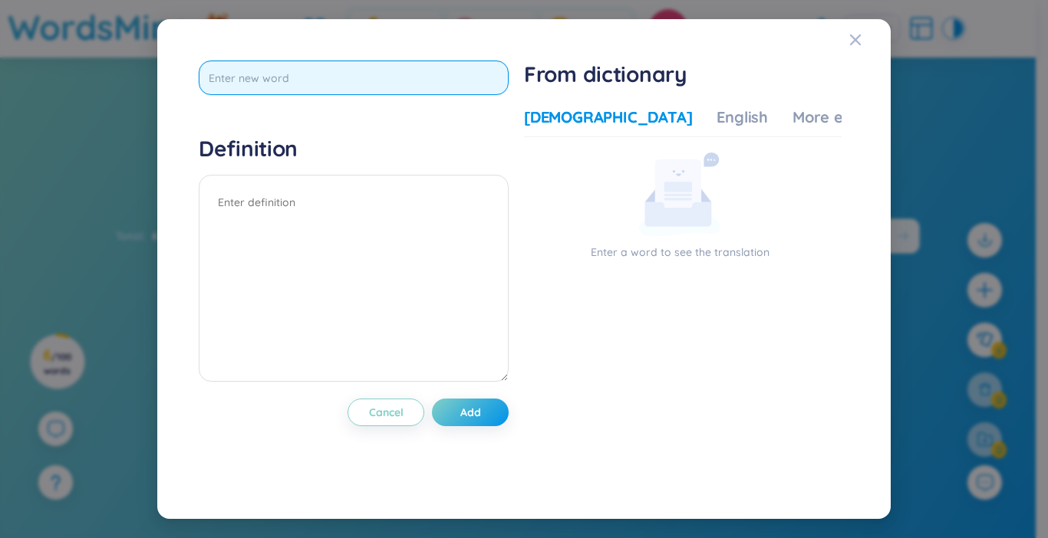
click at [385, 79] on input "text" at bounding box center [354, 78] width 310 height 35
type input "chiêm ngưỡng"
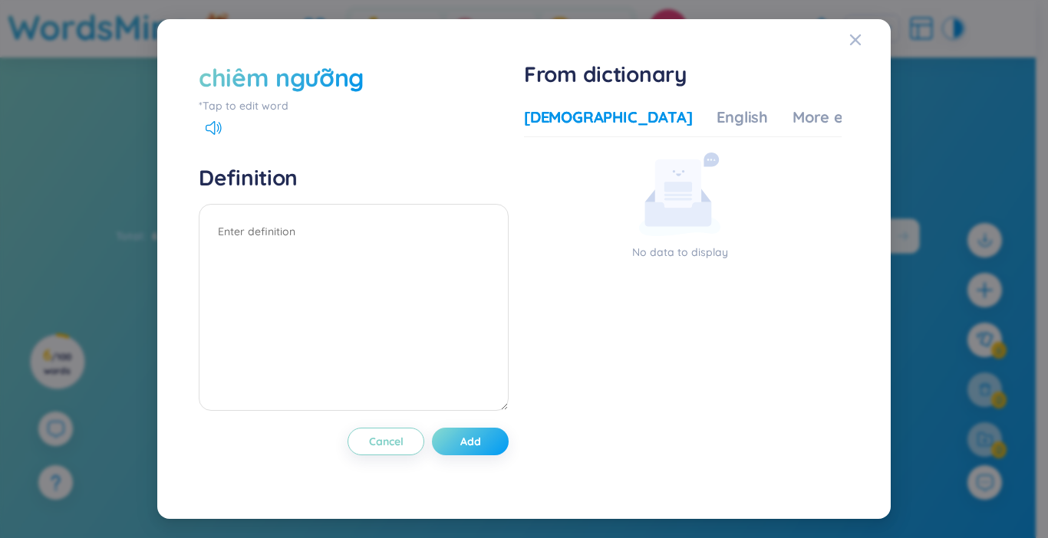
click at [471, 446] on span "Add" at bounding box center [470, 441] width 21 height 15
click at [592, 118] on div "[DEMOGRAPHIC_DATA]" at bounding box center [608, 117] width 168 height 21
click at [324, 71] on div "chiêm ngưỡng" at bounding box center [281, 78] width 165 height 34
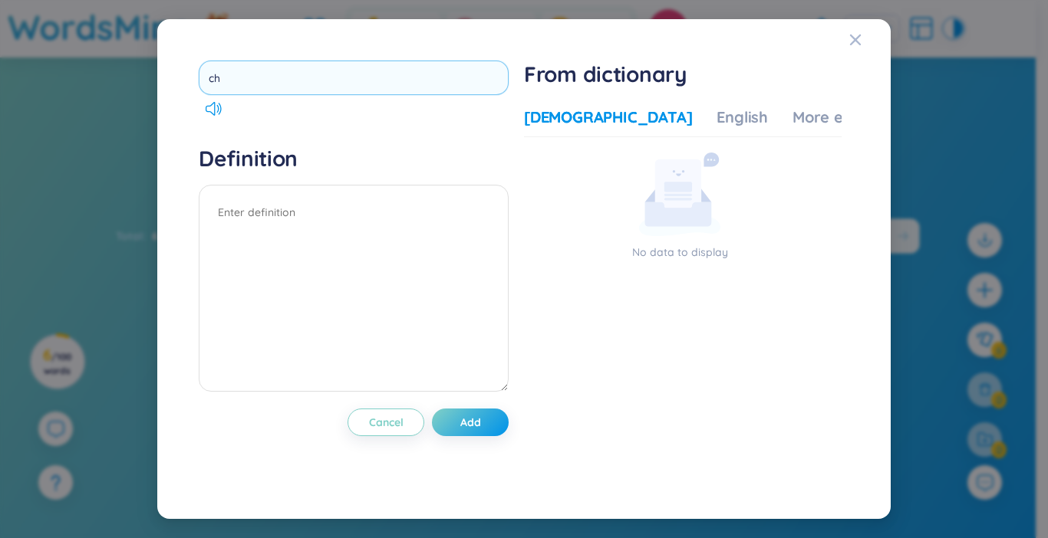
type input "c"
type input "admire"
click at [370, 206] on div "Definition" at bounding box center [354, 271] width 310 height 252
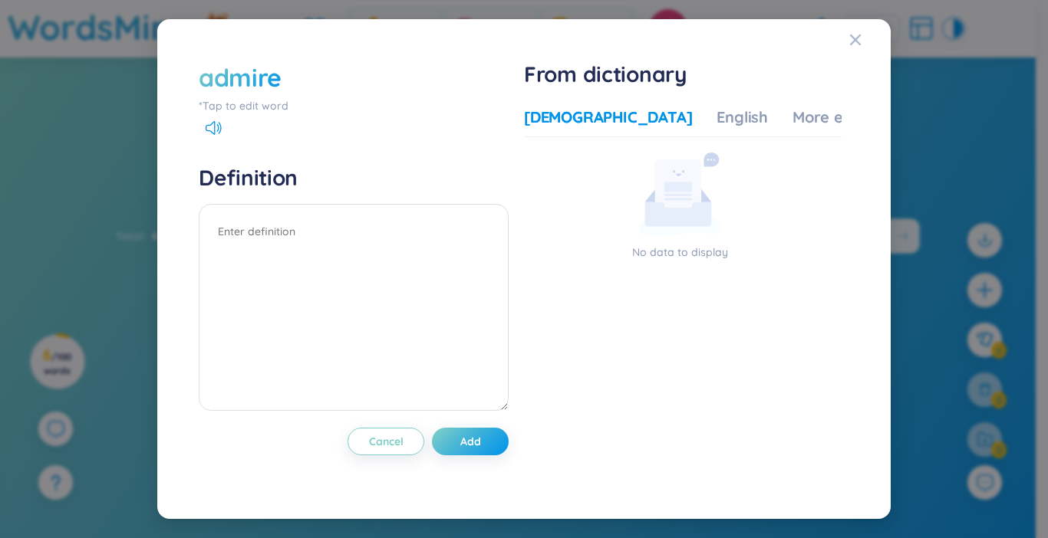
click at [209, 120] on div "admire *Tap to edit word" at bounding box center [354, 98] width 310 height 74
click at [213, 125] on icon at bounding box center [214, 128] width 16 height 14
click at [303, 256] on textarea at bounding box center [354, 307] width 310 height 207
click at [716, 123] on div "English" at bounding box center [741, 117] width 51 height 21
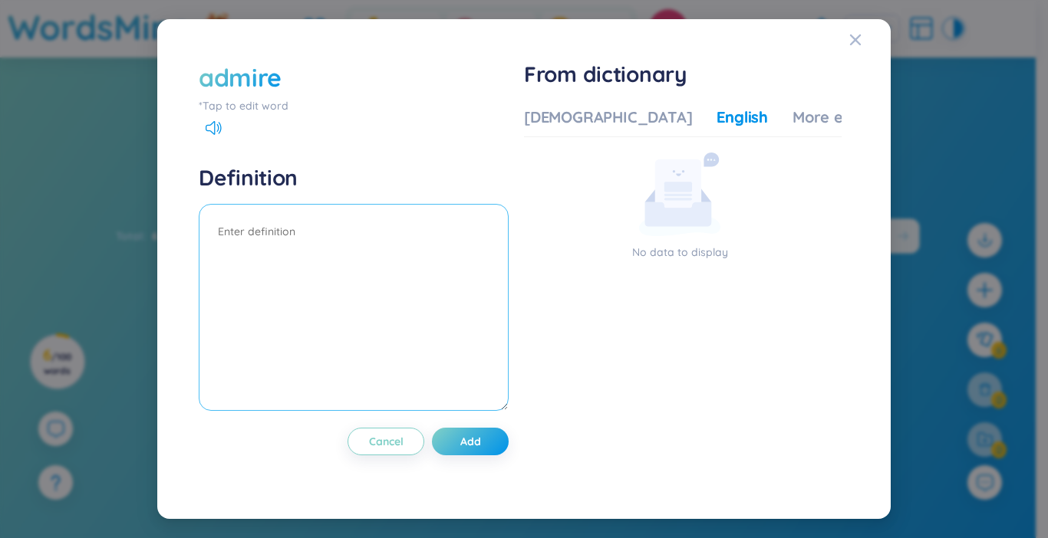
click at [423, 219] on textarea at bounding box center [354, 307] width 310 height 207
type textarea "chiêm ngưỡng"
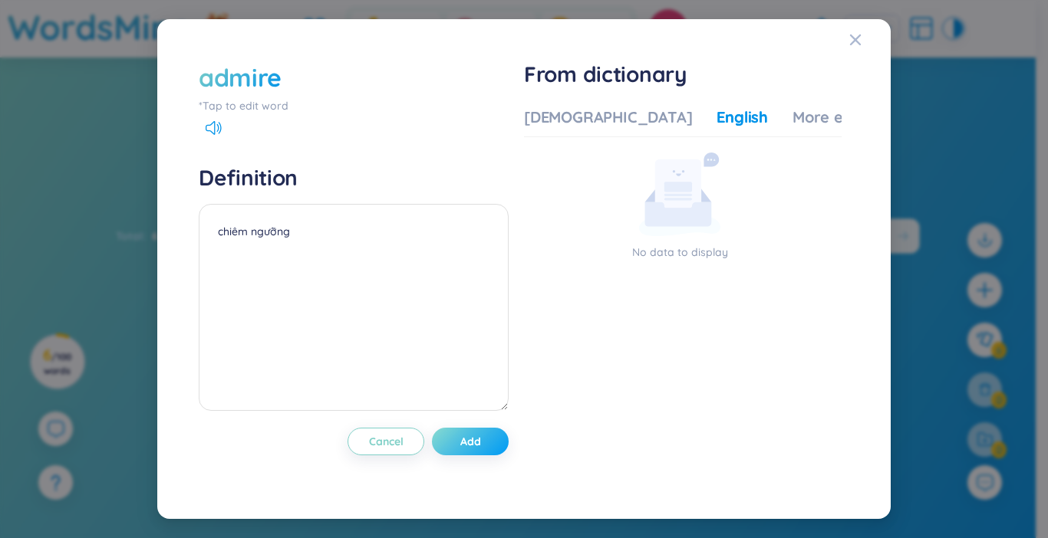
click at [463, 438] on span "Add" at bounding box center [470, 441] width 21 height 15
click at [464, 438] on span "Add" at bounding box center [470, 441] width 21 height 15
click at [472, 438] on span "Add" at bounding box center [482, 441] width 21 height 15
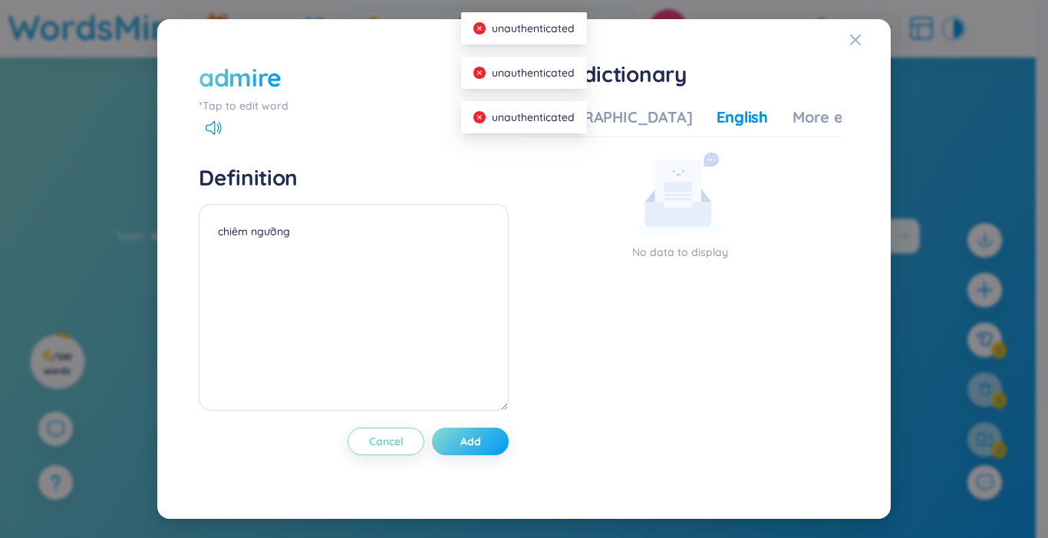
click at [464, 438] on span "Add" at bounding box center [470, 441] width 21 height 15
click at [792, 112] on div "More examples" at bounding box center [847, 117] width 111 height 21
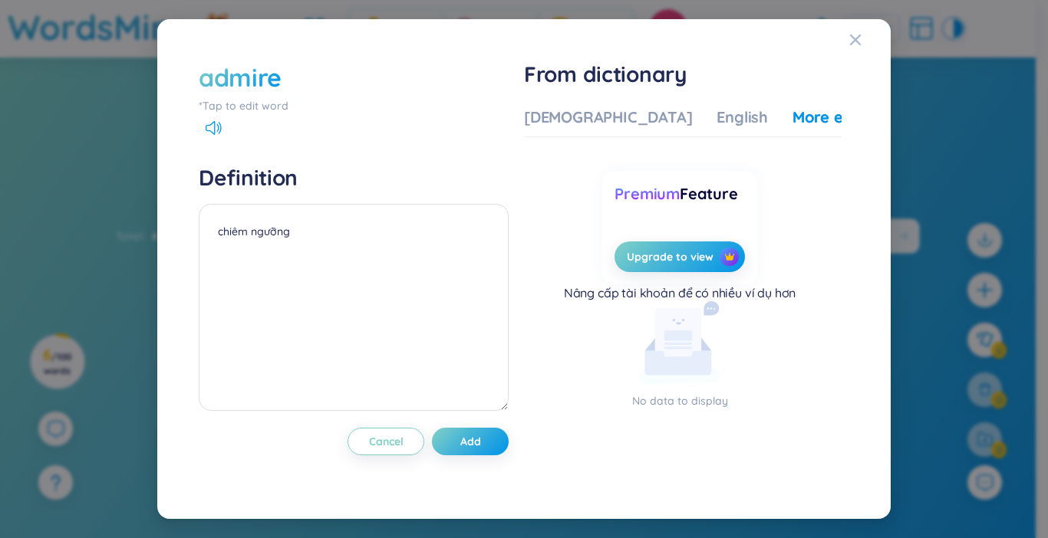
click at [697, 345] on rect at bounding box center [678, 338] width 46 height 61
click at [716, 121] on div "English" at bounding box center [741, 117] width 51 height 21
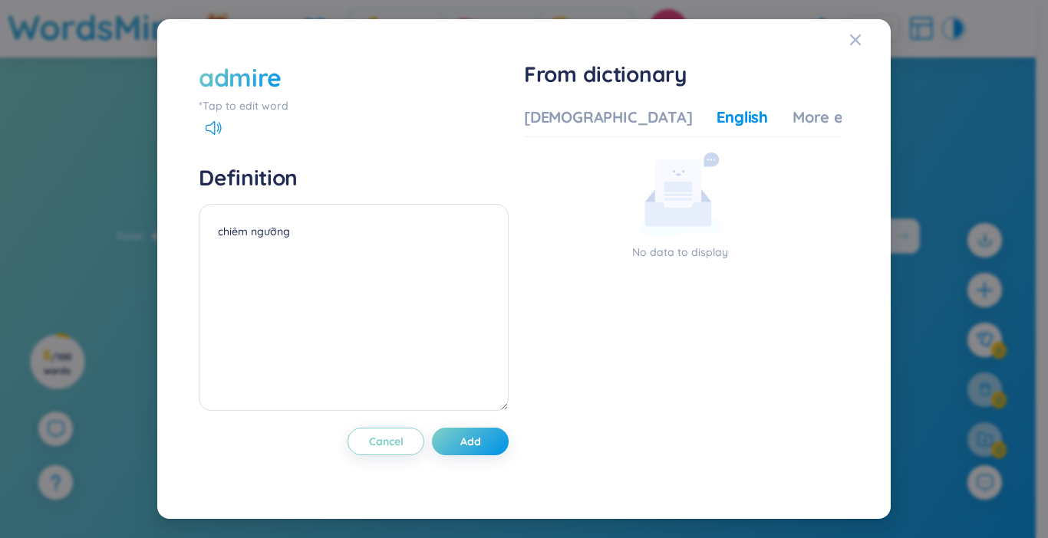
click at [505, 430] on button "Add" at bounding box center [470, 442] width 77 height 28
click at [854, 35] on icon "Close" at bounding box center [855, 40] width 12 height 12
